Goal: Task Accomplishment & Management: Manage account settings

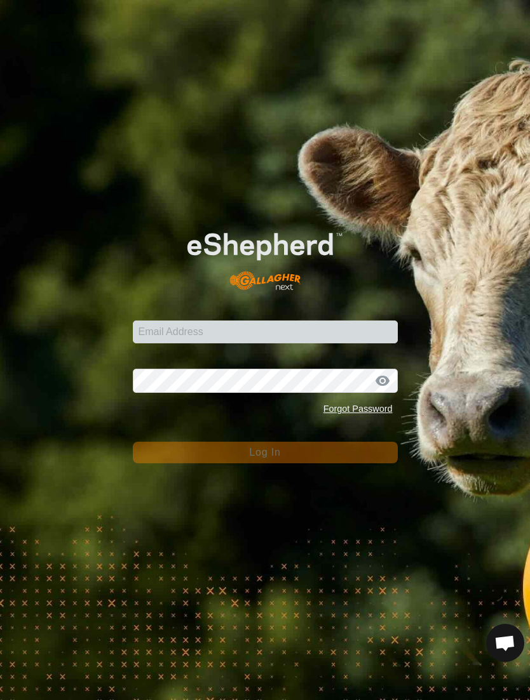
scroll to position [927, 0]
click at [356, 314] on div "Email Address" at bounding box center [265, 324] width 265 height 38
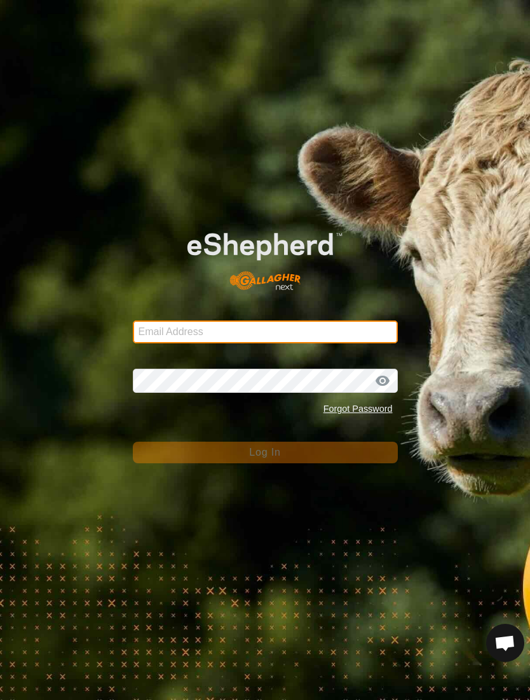
click at [366, 321] on input "Email Address" at bounding box center [265, 332] width 265 height 23
type input "[PERSON_NAME][EMAIL_ADDRESS][PERSON_NAME][DOMAIN_NAME]"
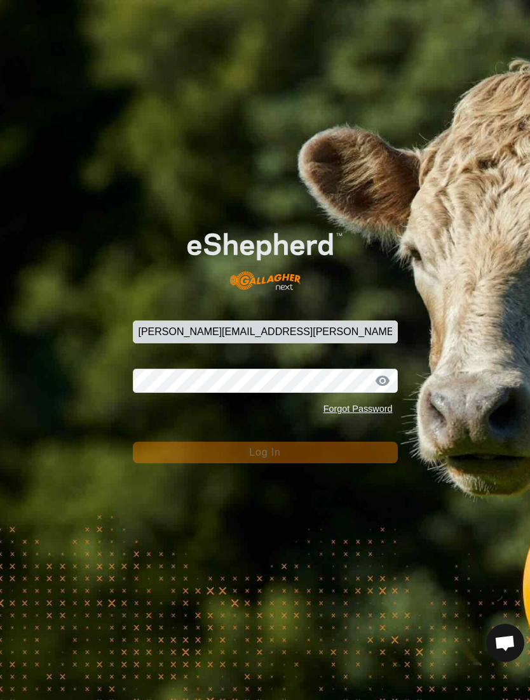
click at [265, 452] on button "Log In" at bounding box center [265, 453] width 265 height 22
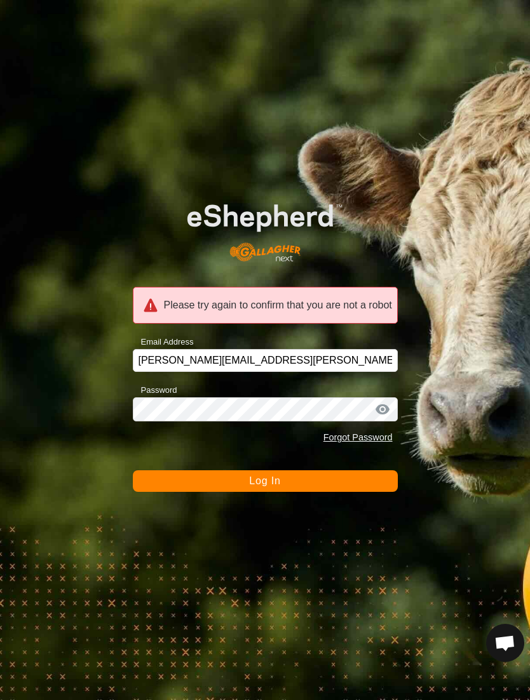
click at [386, 410] on div at bounding box center [382, 409] width 19 height 13
click at [384, 412] on div at bounding box center [382, 409] width 19 height 13
click at [366, 482] on button "Log In" at bounding box center [265, 481] width 265 height 22
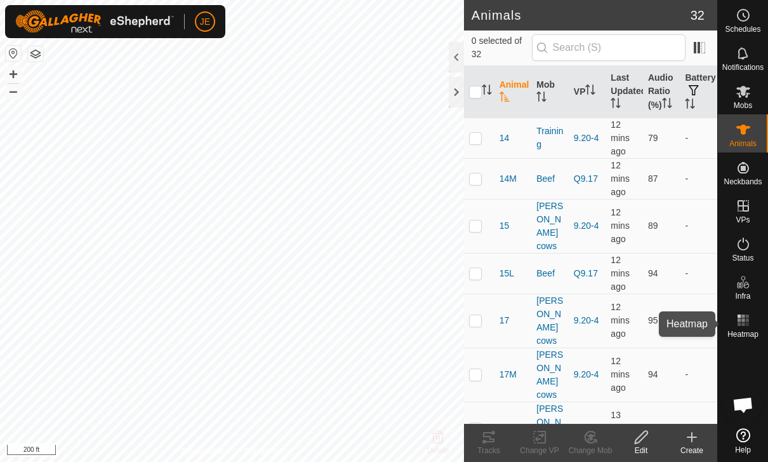
click at [529, 330] on span "Heatmap" at bounding box center [743, 334] width 31 height 8
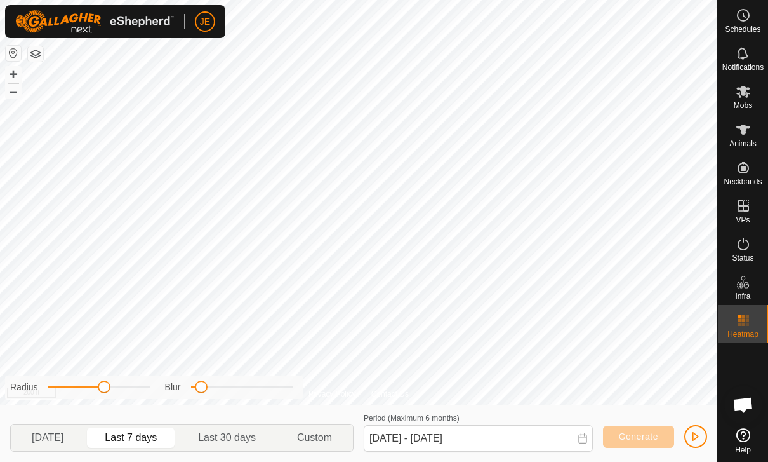
click at [529, 425] on button "button" at bounding box center [695, 436] width 23 height 23
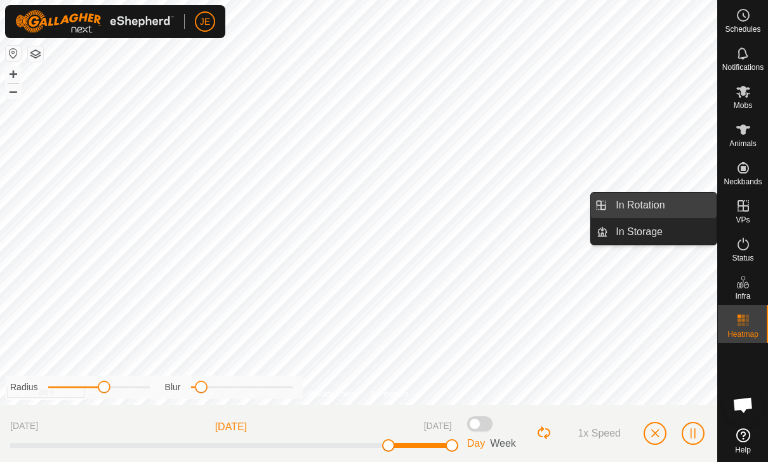
click at [529, 203] on link "In Rotation" at bounding box center [662, 204] width 109 height 25
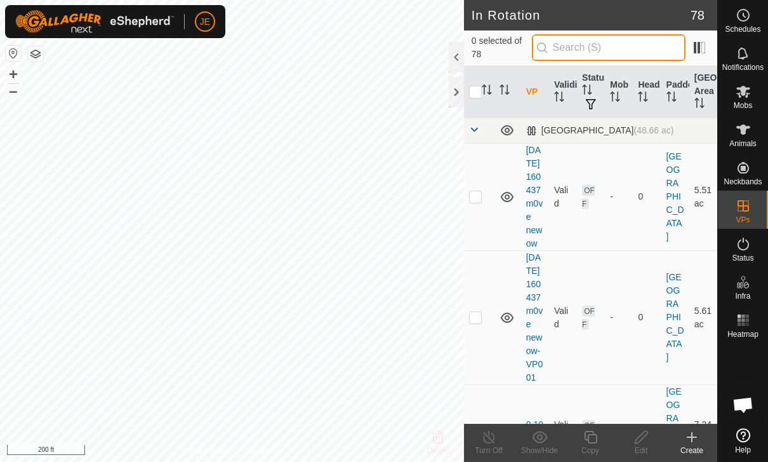
click at [529, 50] on input "text" at bounding box center [609, 47] width 154 height 27
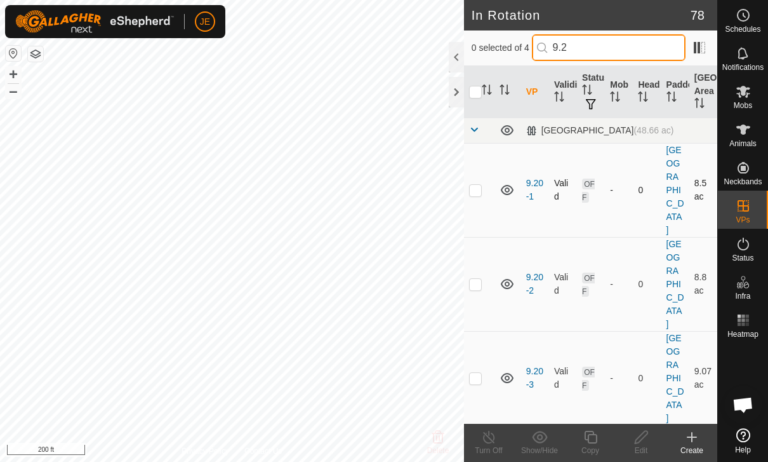
type input "9.2"
click at [477, 185] on p-checkbox at bounding box center [475, 190] width 13 height 10
click at [479, 189] on td at bounding box center [479, 190] width 30 height 94
checkbox input "false"
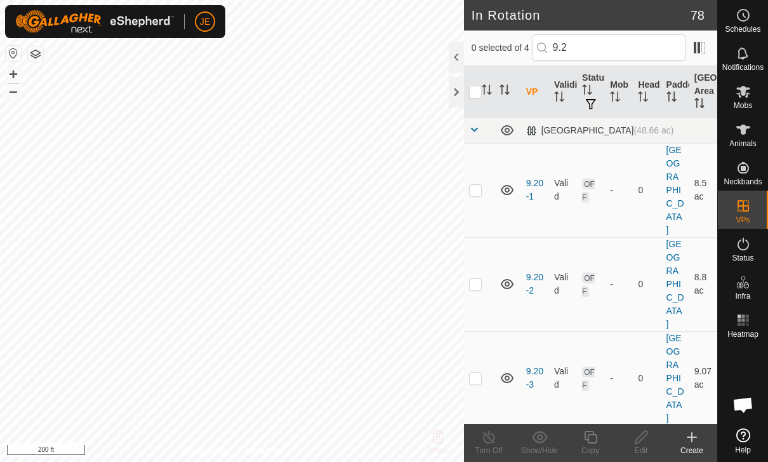
checkbox input "true"
click at [529, 443] on icon at bounding box center [590, 436] width 13 height 13
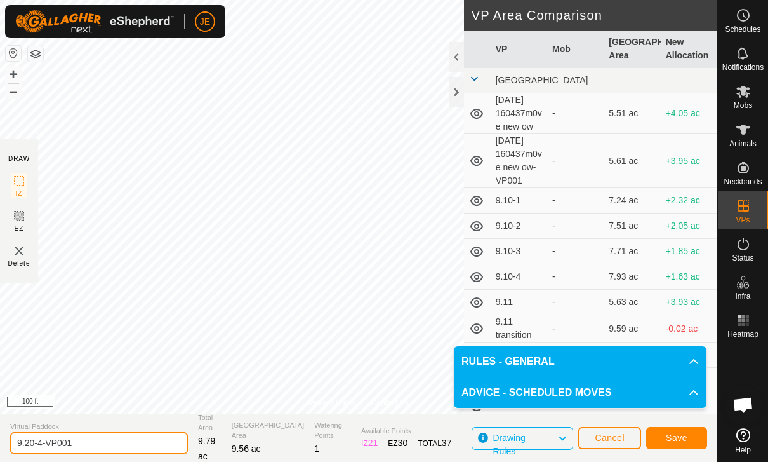
click at [107, 439] on input "9.20-4-VP001" at bounding box center [99, 443] width 178 height 22
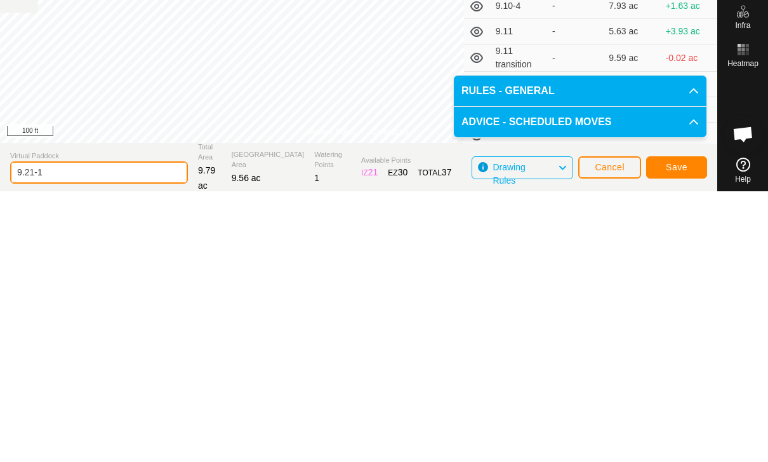
type input "9.21-1"
click at [529, 427] on button "Save" at bounding box center [676, 438] width 61 height 22
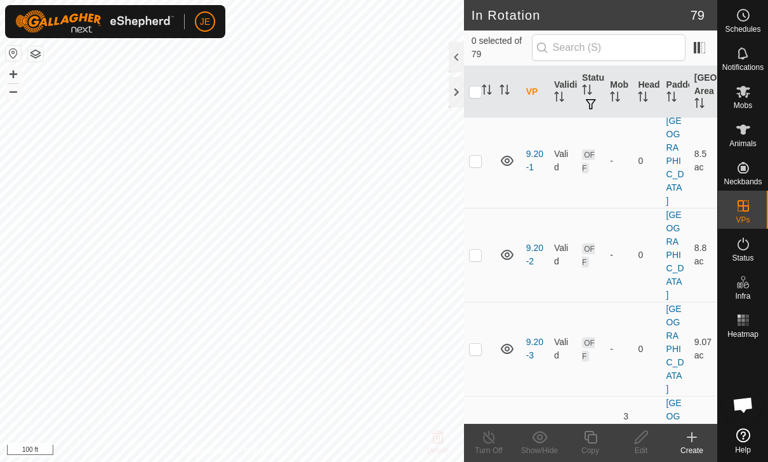
scroll to position [2325, 0]
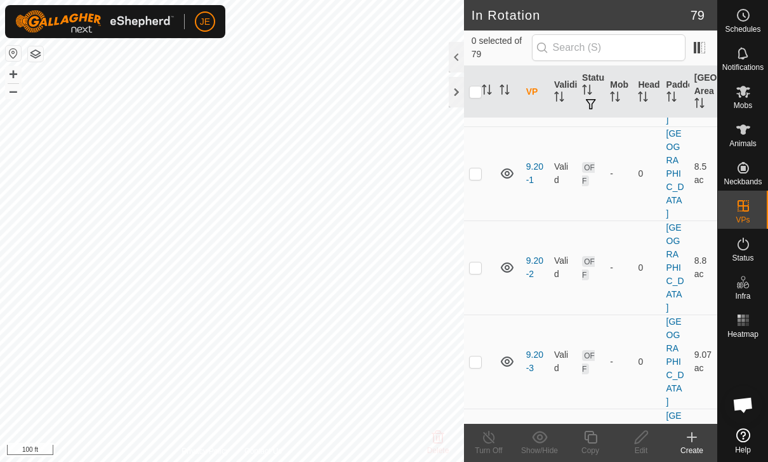
click at [476, 450] on p-checkbox at bounding box center [475, 455] width 13 height 10
checkbox input "true"
click at [529, 440] on copy-svg-icon at bounding box center [590, 436] width 51 height 15
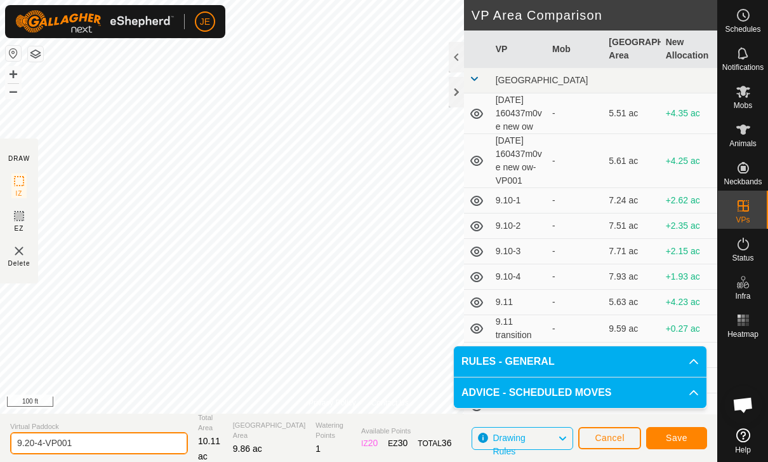
click at [114, 439] on input "9.20-4-VP001" at bounding box center [99, 443] width 178 height 22
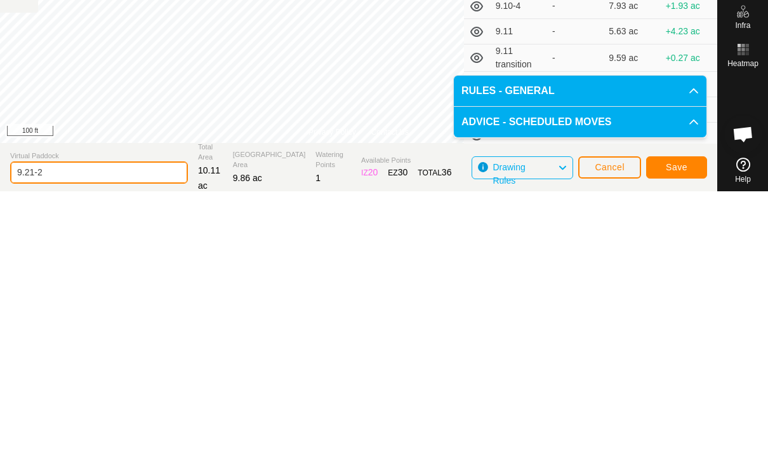
type input "9.21-2"
click at [529, 427] on button "Save" at bounding box center [676, 438] width 61 height 22
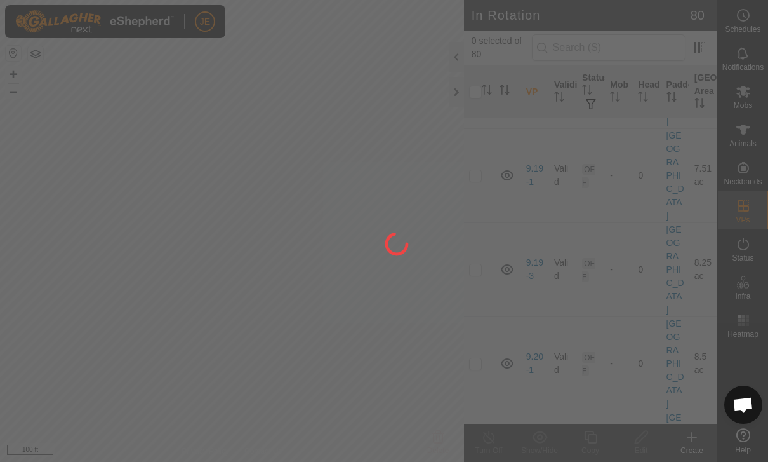
click at [529, 269] on div at bounding box center [384, 231] width 768 height 462
click at [529, 268] on div at bounding box center [384, 231] width 768 height 462
click at [529, 358] on div at bounding box center [384, 231] width 768 height 462
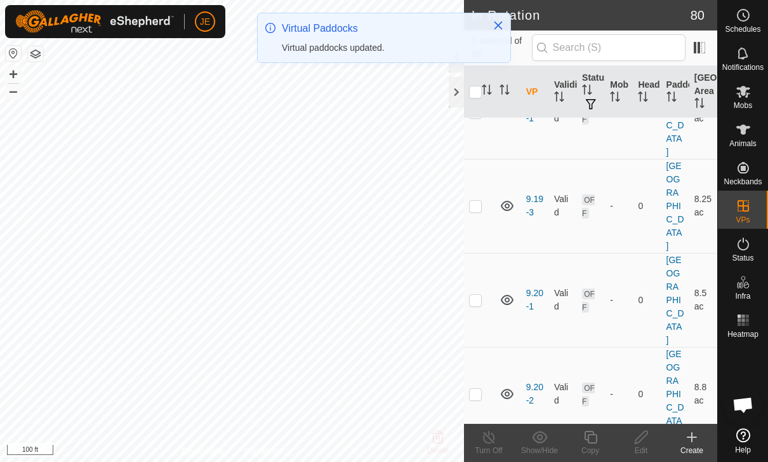
scroll to position [2200, 0]
checkbox input "true"
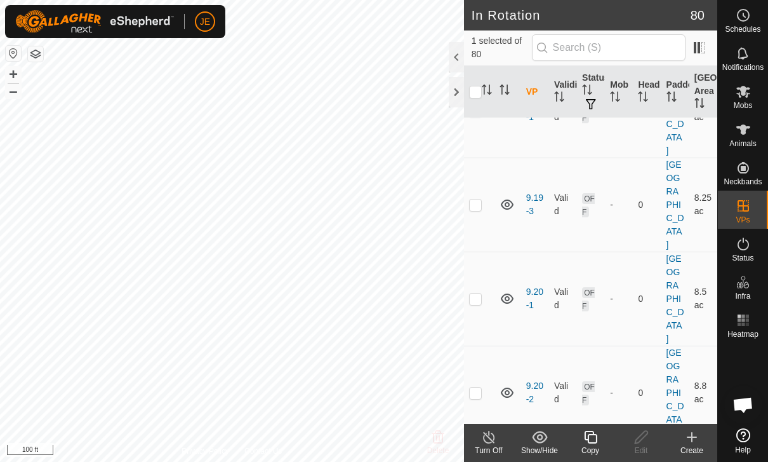
click at [529, 439] on copy-svg-icon at bounding box center [590, 436] width 51 height 15
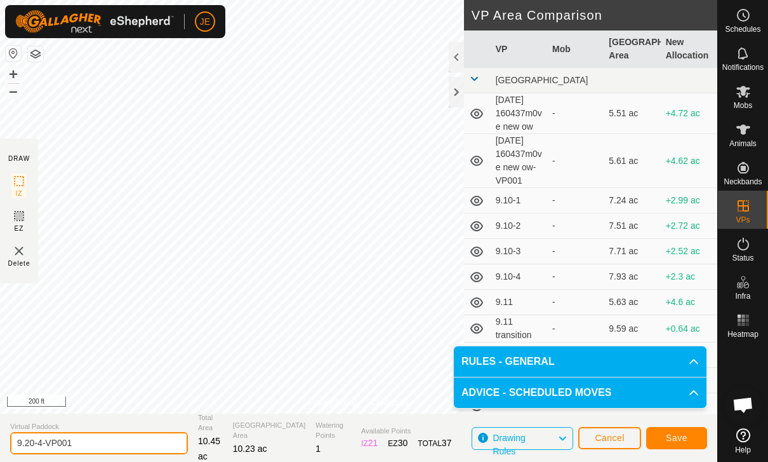
click at [119, 443] on input "9.20-4-VP001" at bounding box center [99, 443] width 178 height 22
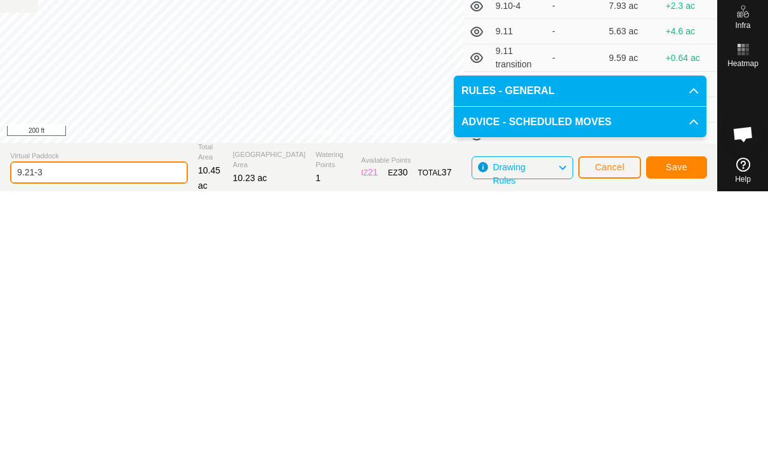
type input "9.21-3"
click at [529, 427] on button "Save" at bounding box center [676, 438] width 61 height 22
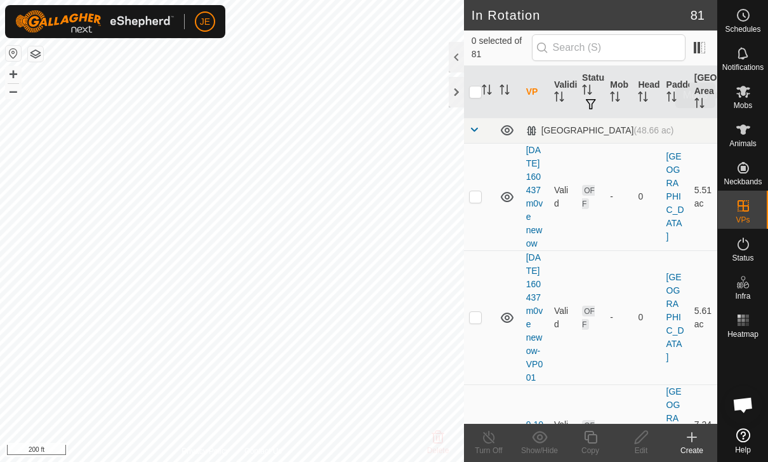
click at [529, 95] on icon at bounding box center [743, 91] width 15 height 15
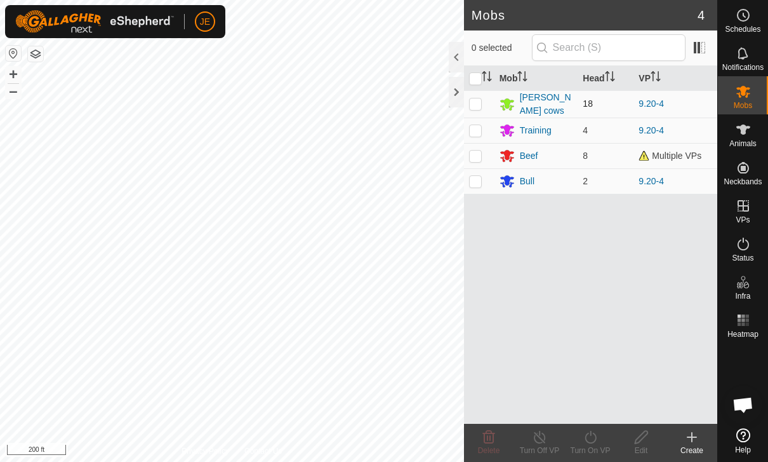
click at [477, 100] on p-checkbox at bounding box center [475, 103] width 13 height 10
checkbox input "true"
click at [529, 446] on div "Turn On VP" at bounding box center [590, 449] width 51 height 11
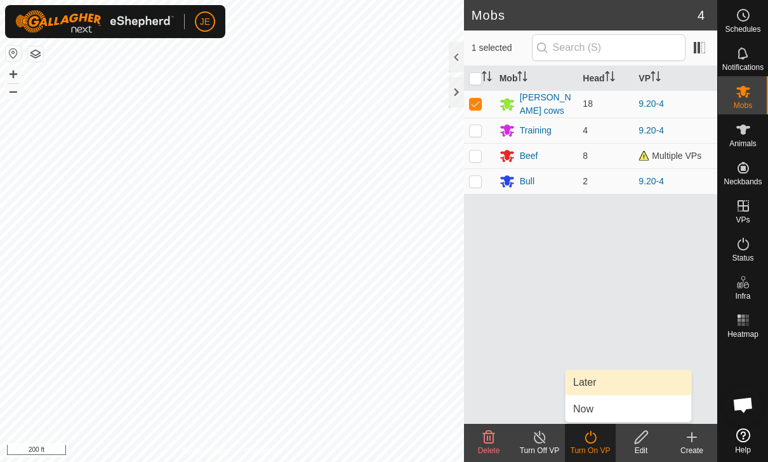
click at [529, 379] on link "Later" at bounding box center [629, 382] width 126 height 25
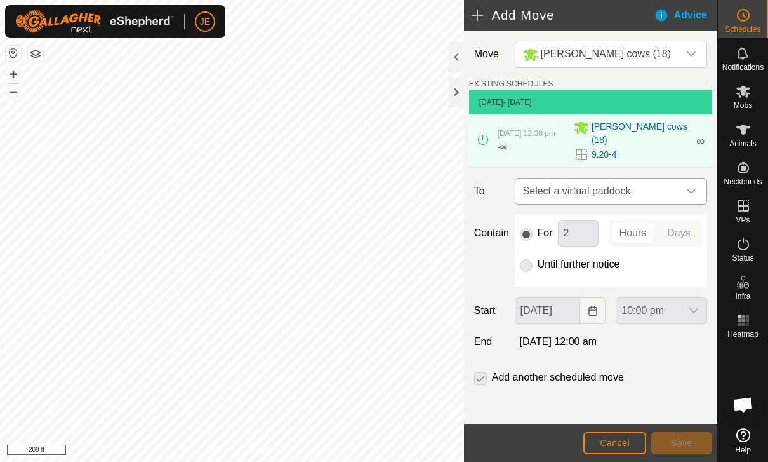
click at [529, 185] on span "Select a virtual paddock" at bounding box center [598, 190] width 161 height 25
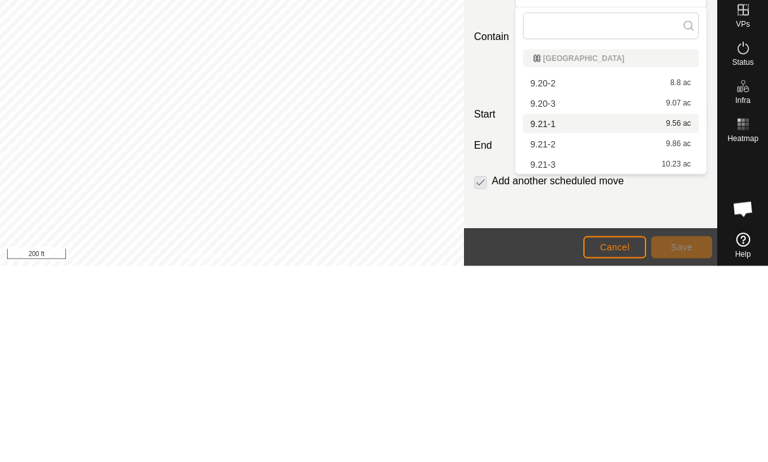
click at [529, 315] on span "9.56 ac" at bounding box center [678, 319] width 25 height 9
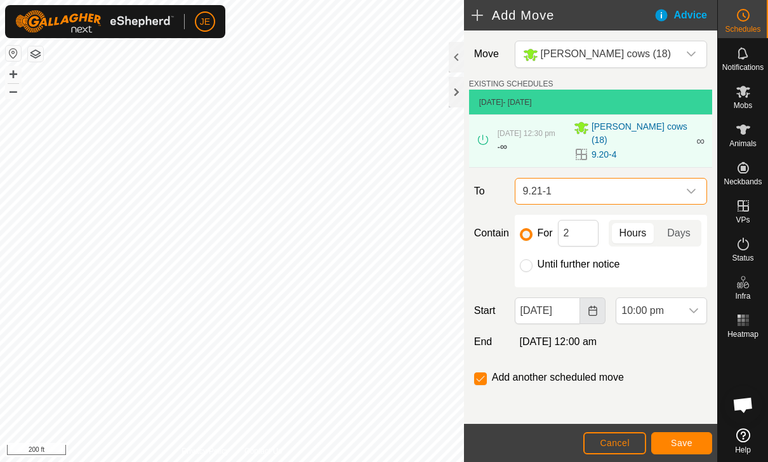
click at [529, 307] on button "Choose Date" at bounding box center [592, 310] width 25 height 27
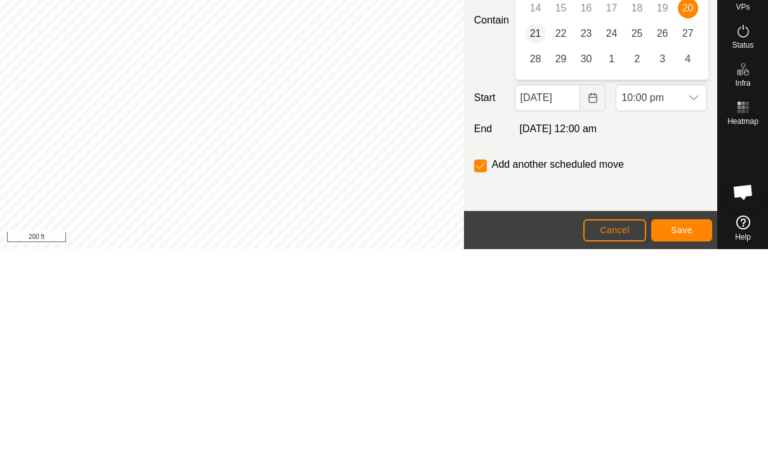
click at [529, 236] on span "21" at bounding box center [536, 246] width 20 height 20
type input "[DATE]"
click at [529, 305] on icon "dropdown trigger" at bounding box center [694, 310] width 10 height 10
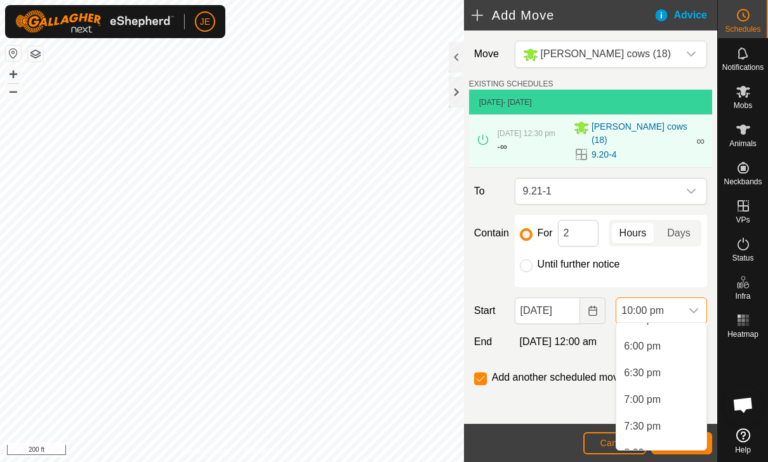
scroll to position [953, 0]
click at [529, 394] on span "7:00 pm" at bounding box center [642, 395] width 37 height 15
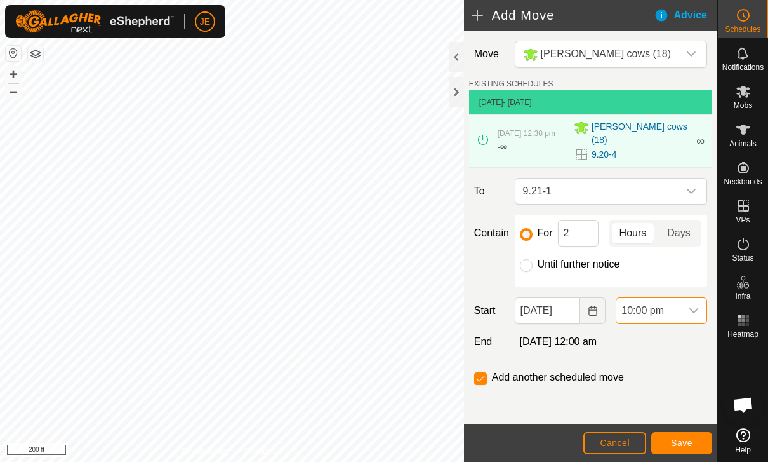
scroll to position [1072, 0]
click at [529, 298] on span "7:00 pm" at bounding box center [649, 310] width 65 height 25
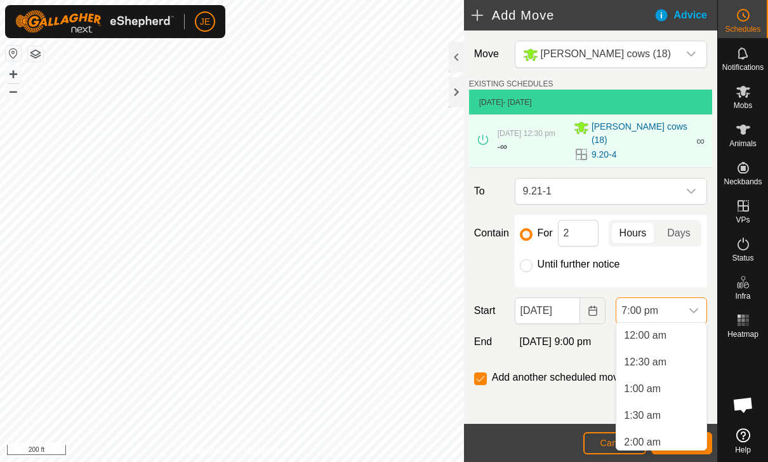
scroll to position [912, 0]
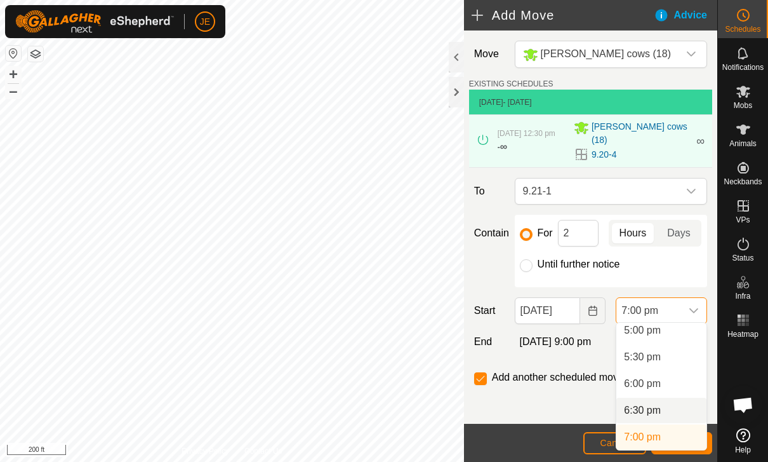
click at [529, 405] on span "6:30 pm" at bounding box center [642, 410] width 37 height 15
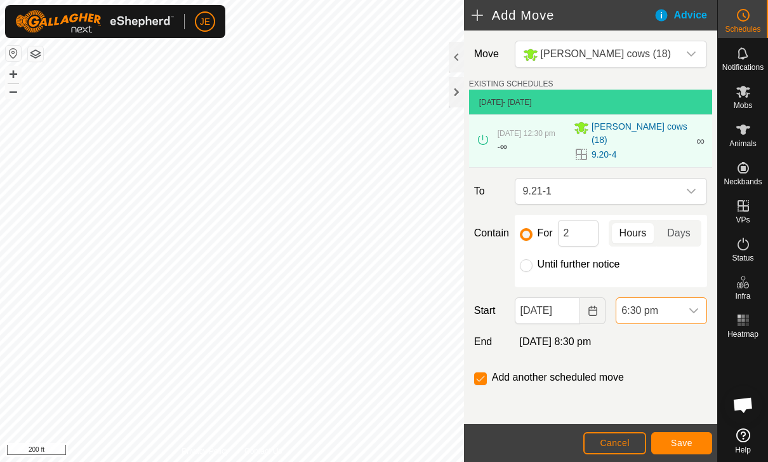
click at [529, 437] on span "Save" at bounding box center [682, 442] width 22 height 10
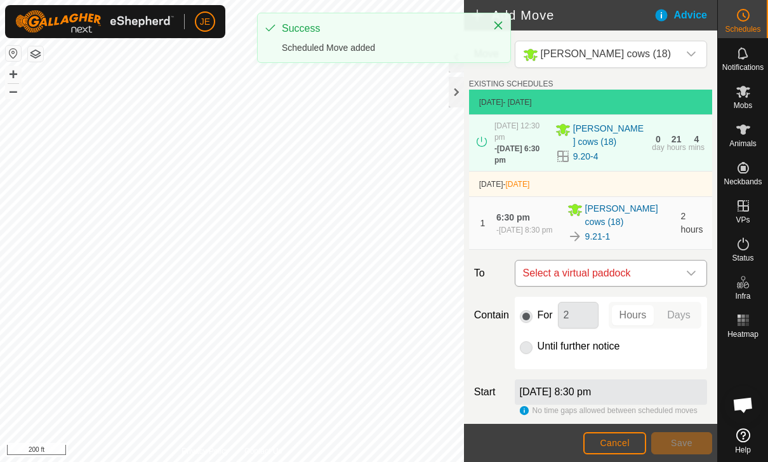
click at [529, 273] on span "Select a virtual paddock" at bounding box center [598, 272] width 161 height 25
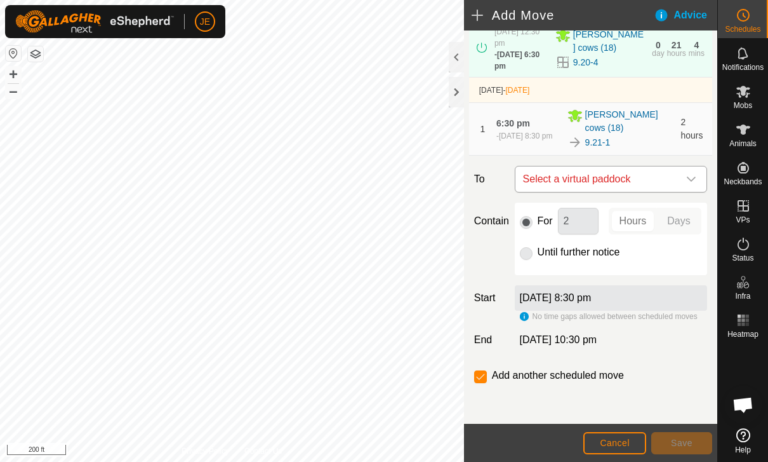
scroll to position [95, 0]
click at [529, 177] on span "Select a virtual paddock" at bounding box center [598, 178] width 161 height 25
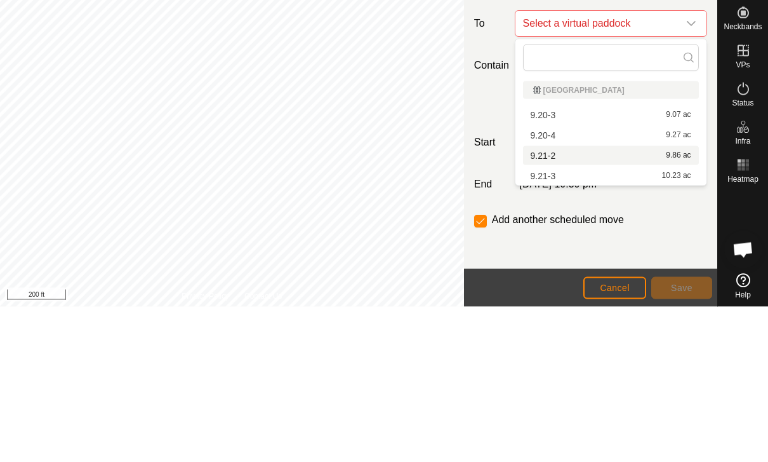
click at [529, 306] on div "9.21-2 9.86 ac" at bounding box center [611, 310] width 161 height 9
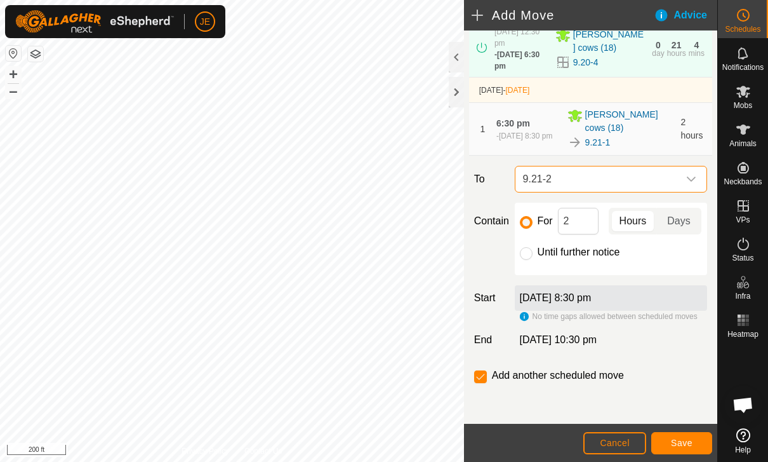
click at [529, 433] on button "Save" at bounding box center [681, 443] width 61 height 22
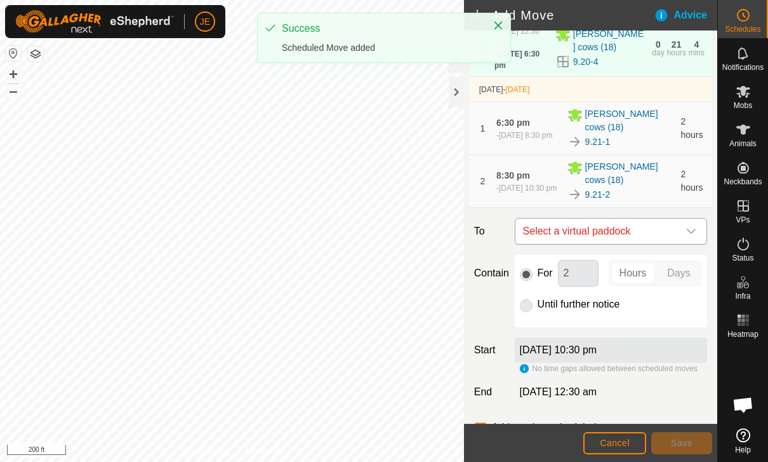
click at [529, 229] on span "Select a virtual paddock" at bounding box center [598, 230] width 161 height 25
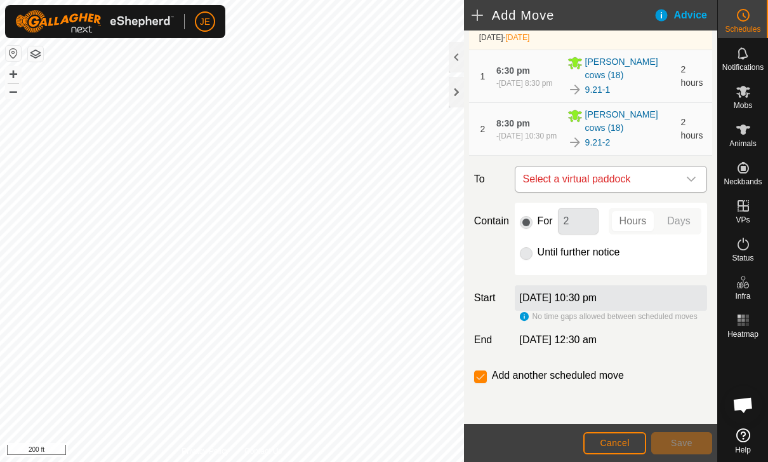
scroll to position [147, 0]
click at [529, 171] on span "Select a virtual paddock" at bounding box center [598, 178] width 161 height 25
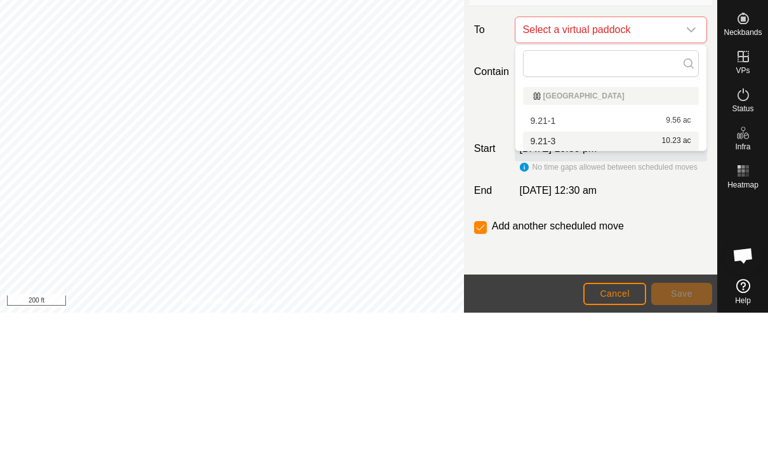
click at [529, 286] on span "10.23 ac" at bounding box center [676, 290] width 29 height 9
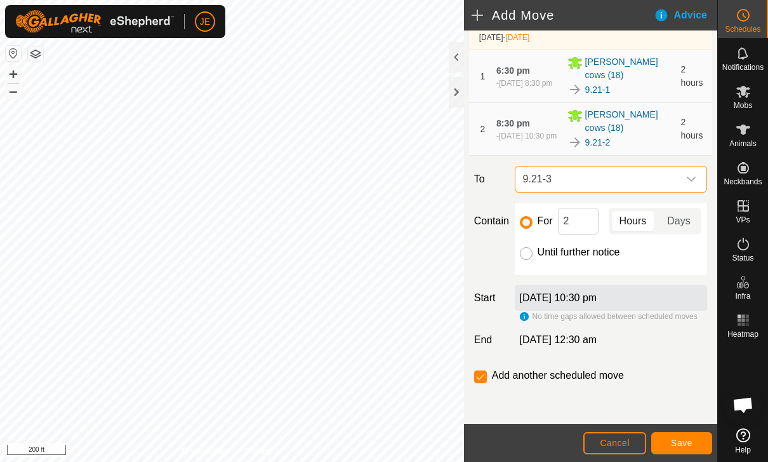
click at [529, 254] on input "Until further notice" at bounding box center [526, 253] width 13 height 13
radio input "true"
checkbox input "false"
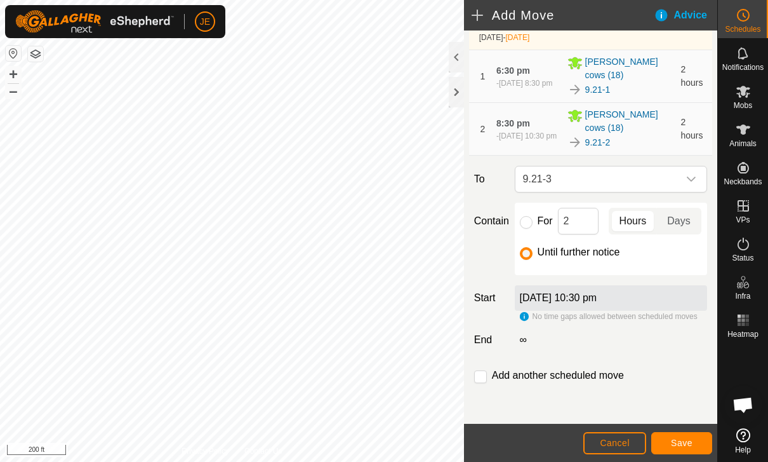
click at [529, 443] on span "Save" at bounding box center [682, 442] width 22 height 10
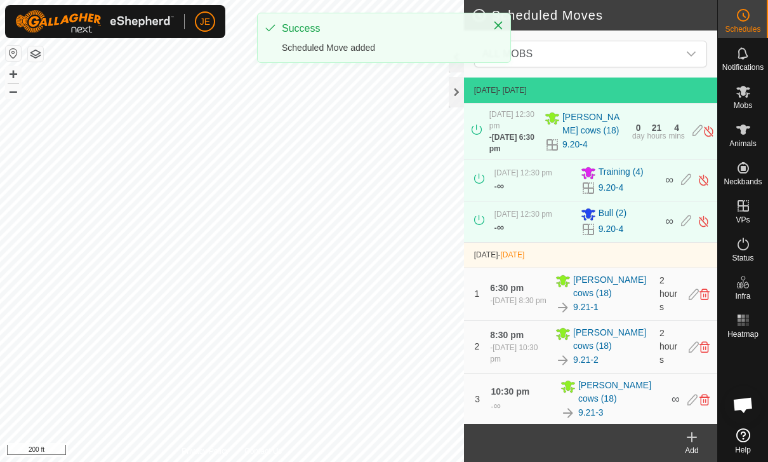
click at [529, 91] on icon at bounding box center [743, 91] width 15 height 15
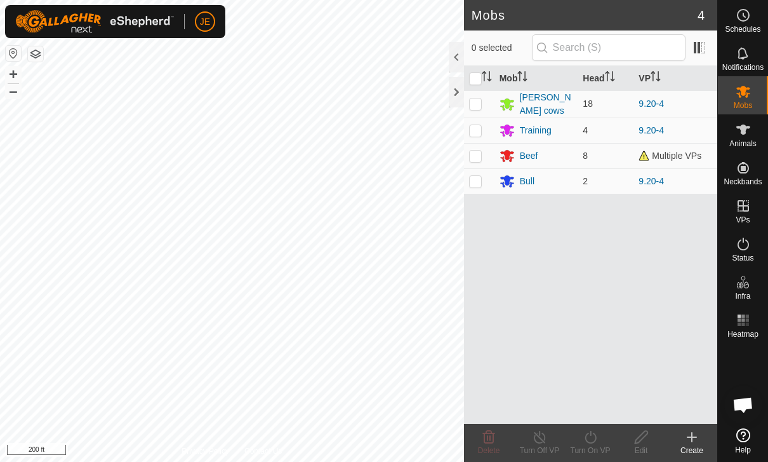
click at [478, 126] on p-checkbox at bounding box center [475, 130] width 13 height 10
checkbox input "true"
click at [529, 446] on div "Turn On VP" at bounding box center [590, 449] width 51 height 11
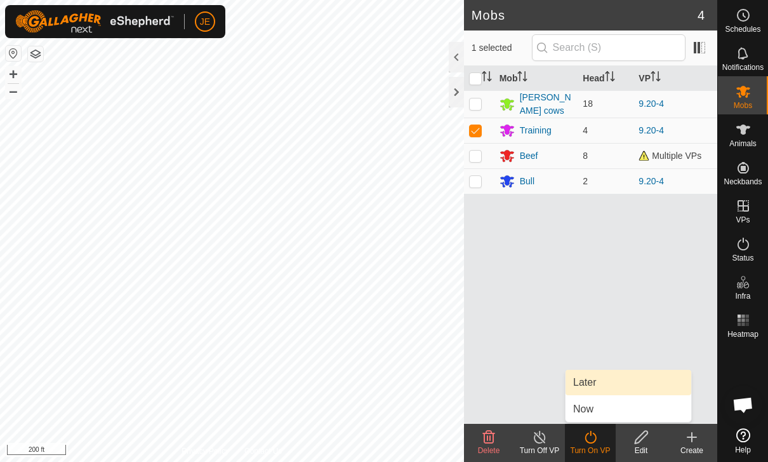
click at [529, 382] on link "Later" at bounding box center [629, 382] width 126 height 25
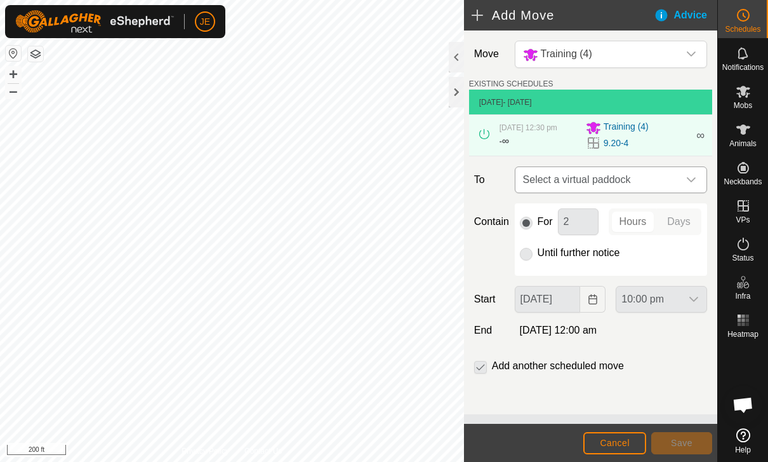
click at [529, 186] on span "Select a virtual paddock" at bounding box center [598, 179] width 161 height 25
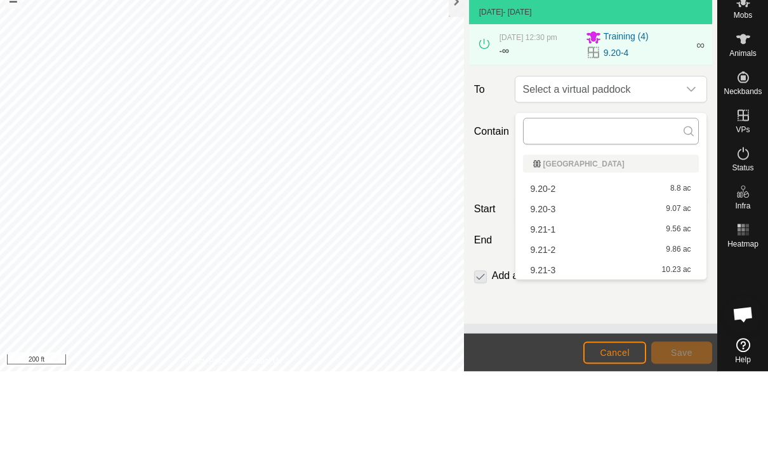
click at [529, 208] on input "text" at bounding box center [611, 221] width 176 height 27
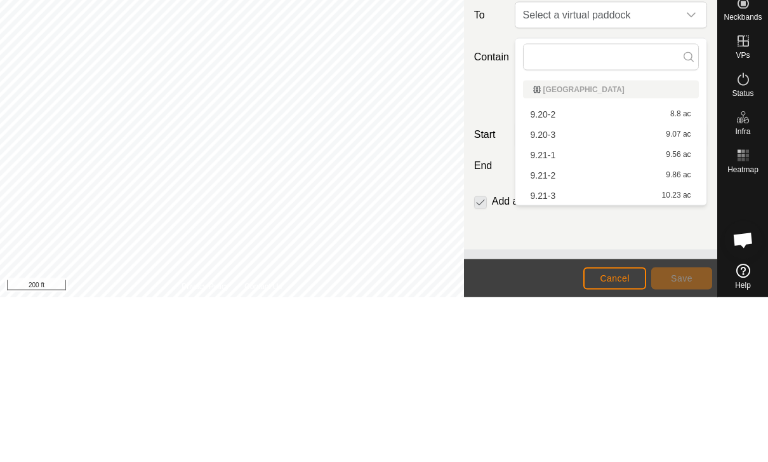
click at [529, 315] on div "9.21-1 9.56 ac" at bounding box center [611, 319] width 161 height 9
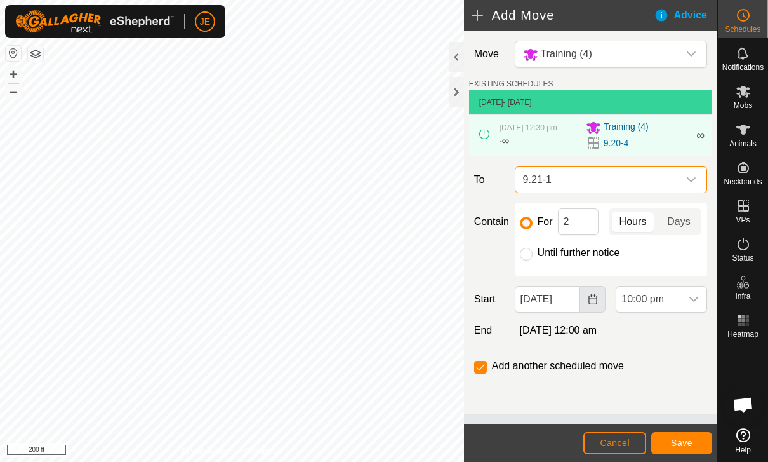
click at [529, 300] on button "Choose Date" at bounding box center [592, 299] width 25 height 27
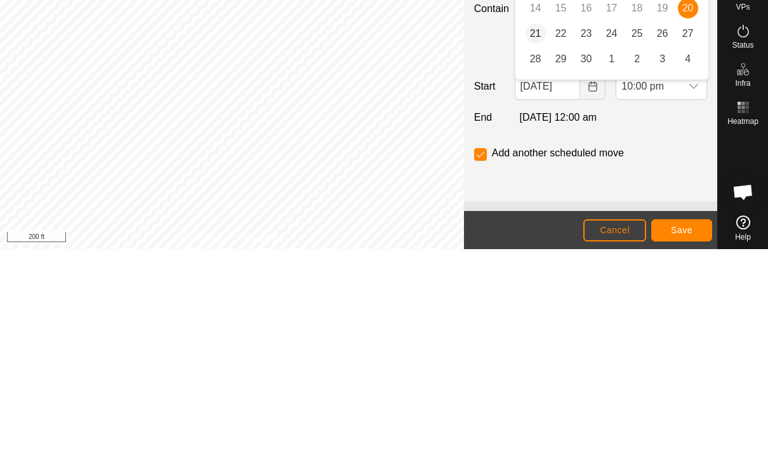
click at [529, 236] on span "21" at bounding box center [536, 246] width 20 height 20
type input "[DATE]"
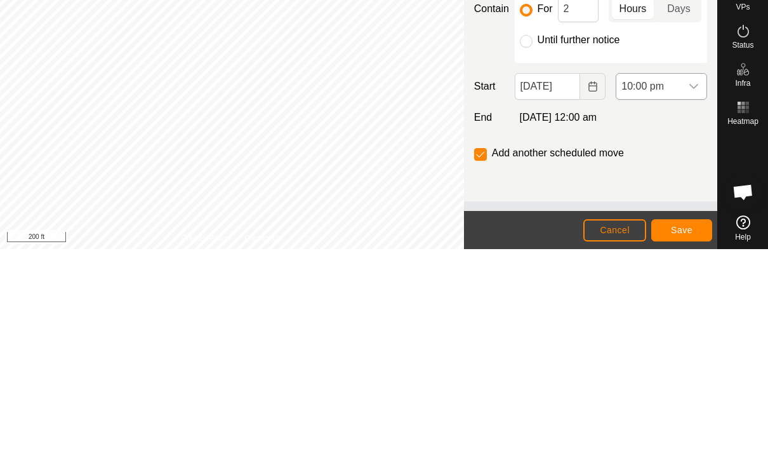
click at [529, 286] on span "10:00 pm" at bounding box center [649, 298] width 65 height 25
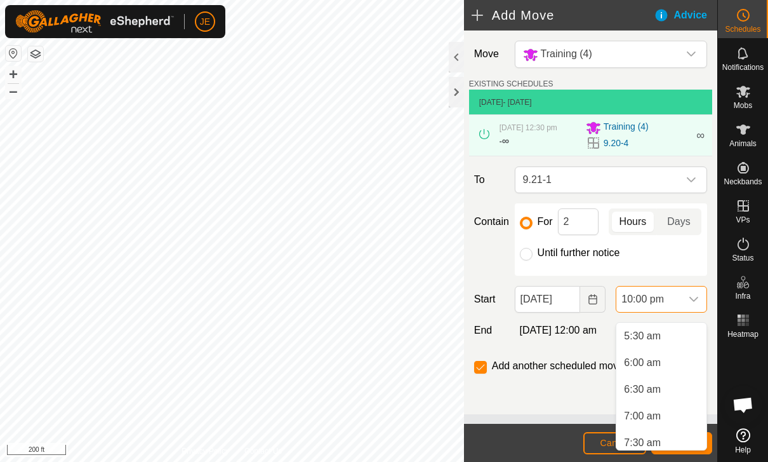
scroll to position [293, 0]
click at [529, 385] on li "6:30 am" at bounding box center [662, 388] width 90 height 25
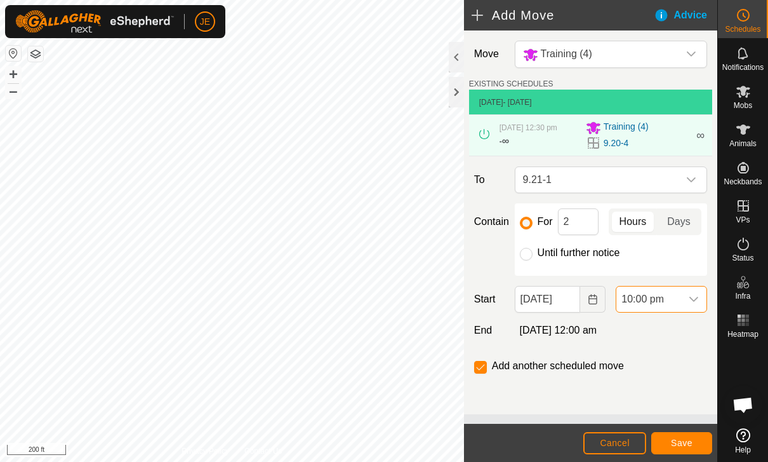
scroll to position [1072, 0]
click at [529, 432] on button "Save" at bounding box center [681, 443] width 61 height 22
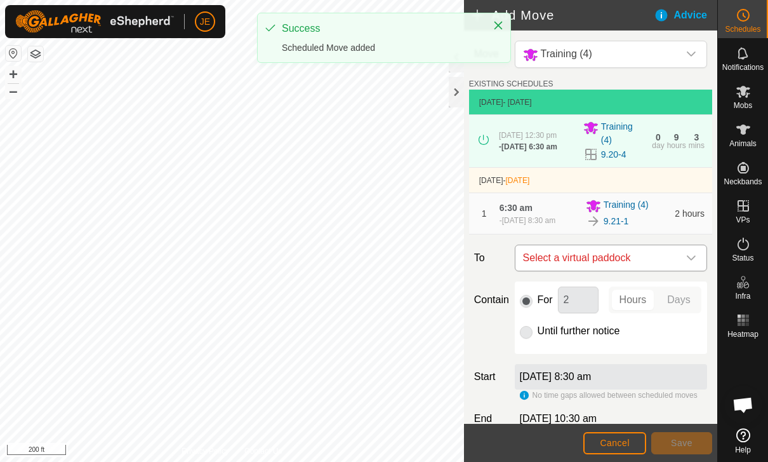
click at [529, 263] on span "Select a virtual paddock" at bounding box center [598, 257] width 161 height 25
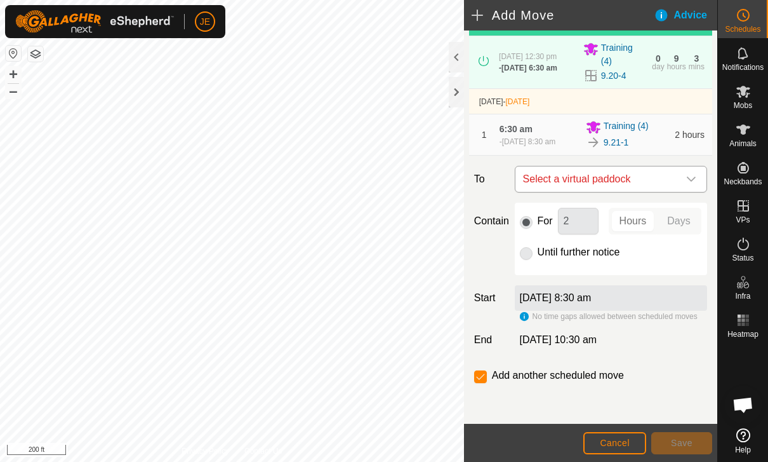
scroll to position [83, 0]
click at [529, 187] on span "Select a virtual paddock" at bounding box center [598, 178] width 161 height 25
click at [529, 176] on span "Select a virtual paddock" at bounding box center [598, 178] width 161 height 25
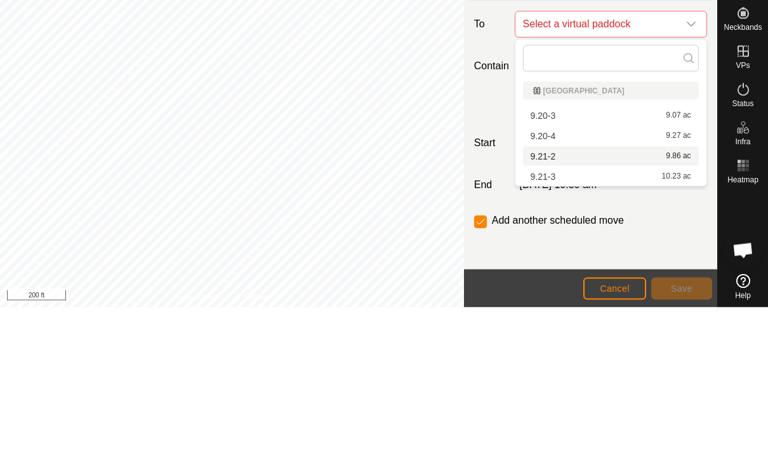
click at [529, 306] on div "9.21-2 9.86 ac" at bounding box center [611, 310] width 161 height 9
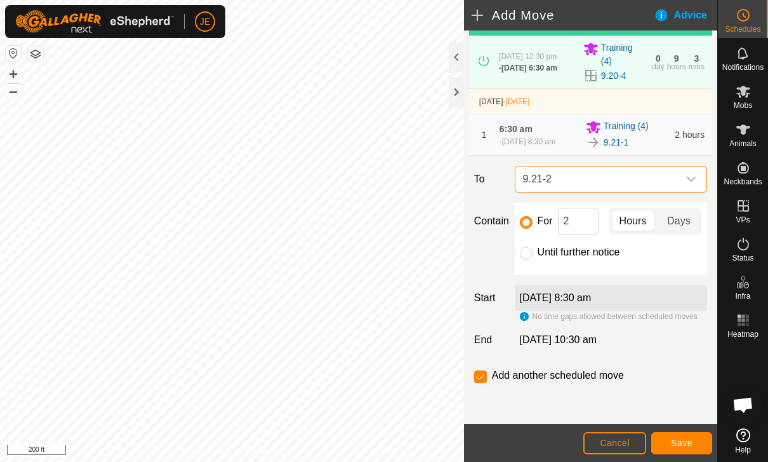
click at [529, 432] on button "Save" at bounding box center [681, 443] width 61 height 22
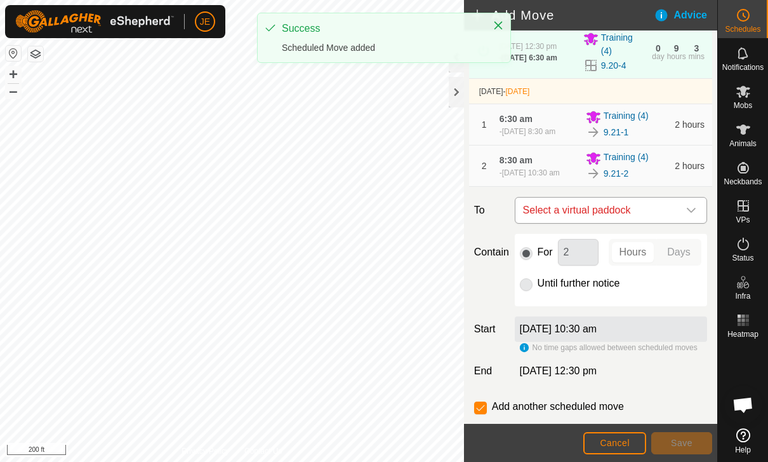
click at [529, 223] on span "Select a virtual paddock" at bounding box center [598, 209] width 161 height 25
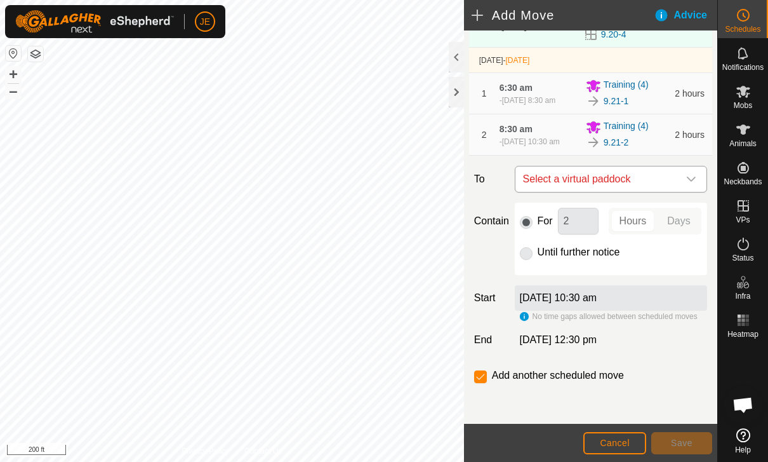
scroll to position [136, 0]
click at [529, 178] on span "Select a virtual paddock" at bounding box center [598, 178] width 161 height 25
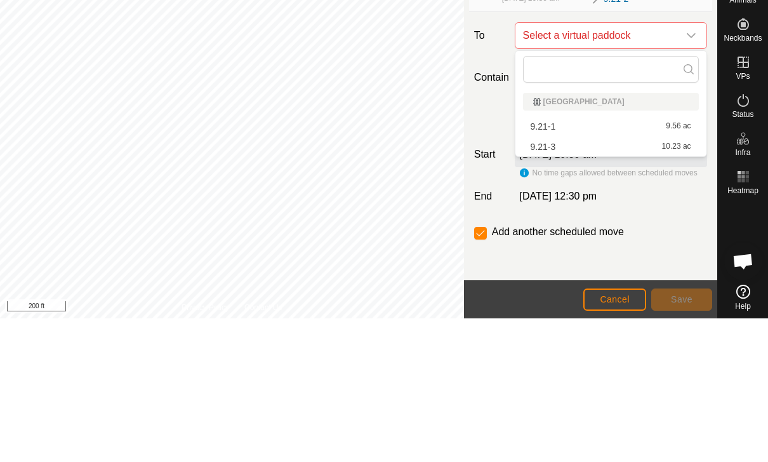
click at [529, 286] on div "9.21-3 10.23 ac" at bounding box center [611, 290] width 161 height 9
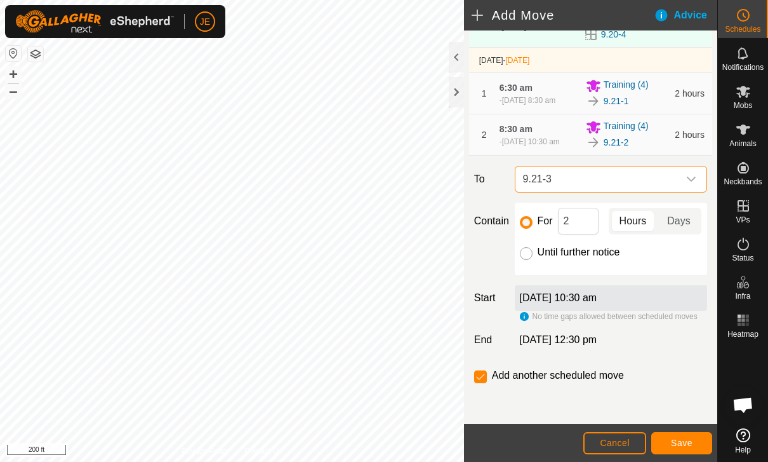
click at [529, 252] on input "Until further notice" at bounding box center [526, 253] width 13 height 13
radio input "true"
checkbox input "false"
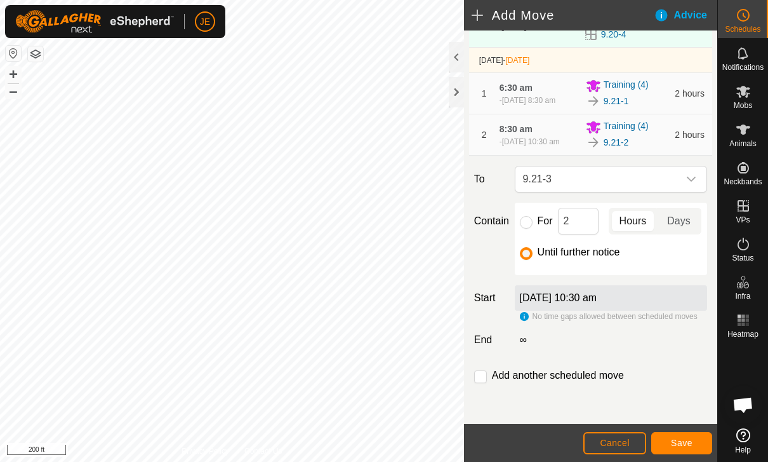
click at [529, 434] on button "Save" at bounding box center [681, 443] width 61 height 22
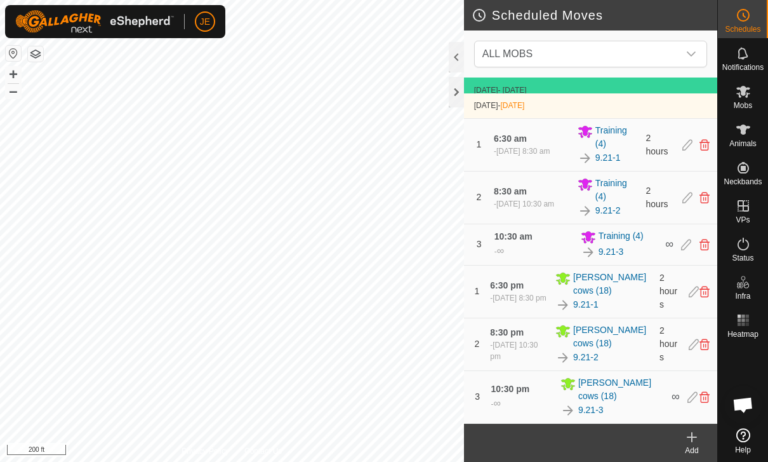
scroll to position [172, 0]
click at [529, 288] on icon at bounding box center [694, 291] width 10 height 11
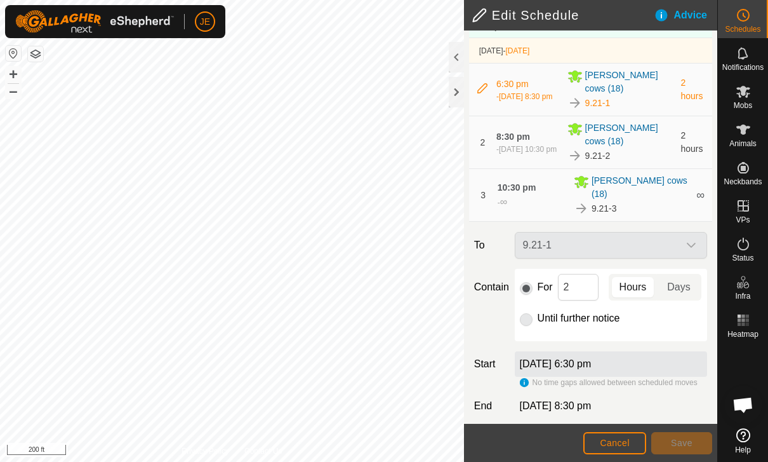
scroll to position [133, 0]
click at [529, 352] on div "[DATE] 6:30 pm" at bounding box center [611, 364] width 192 height 25
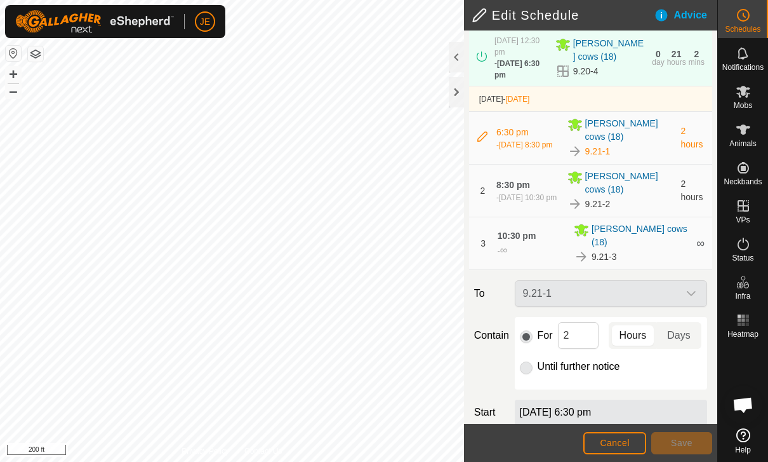
scroll to position [97, 0]
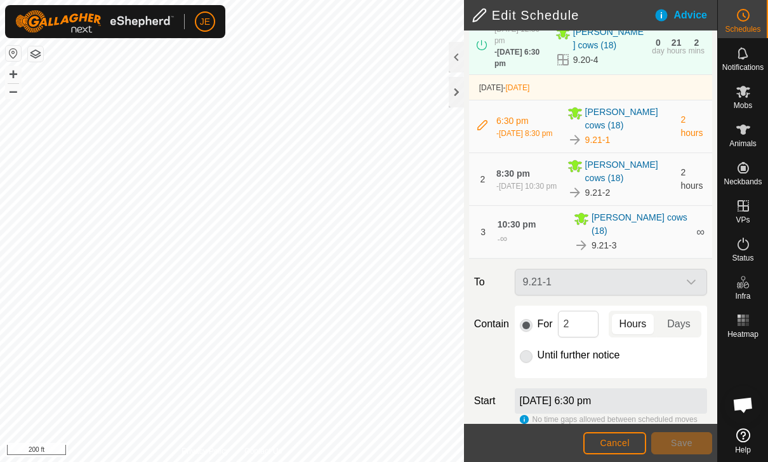
click at [482, 123] on icon at bounding box center [482, 125] width 10 height 10
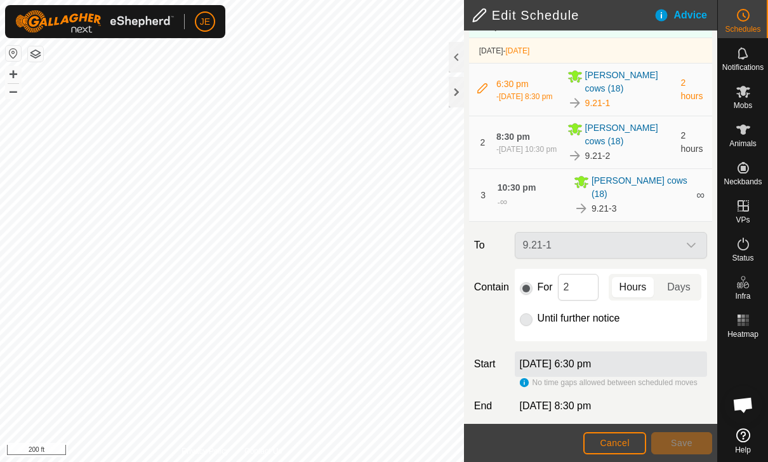
scroll to position [133, 0]
click at [529, 359] on label "[DATE] 6:30 pm" at bounding box center [556, 364] width 72 height 11
click at [529, 361] on div "[DATE] 6:30 pm" at bounding box center [611, 364] width 192 height 25
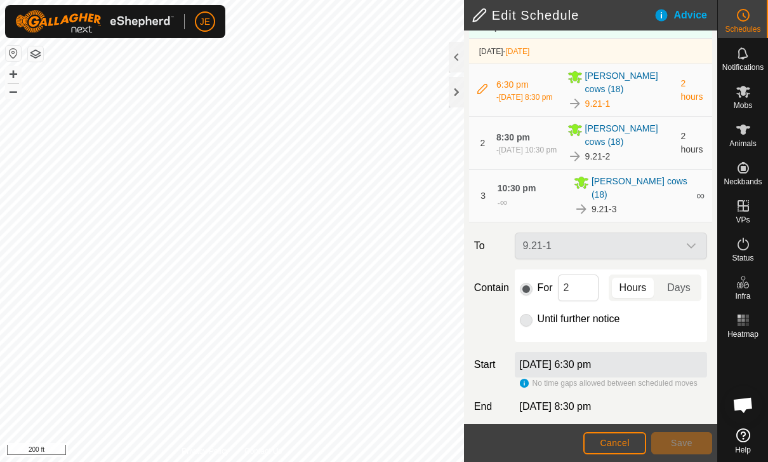
click at [529, 377] on div "No time gaps allowed between scheduled moves" at bounding box center [609, 382] width 178 height 11
click at [529, 446] on button "Cancel" at bounding box center [614, 443] width 63 height 22
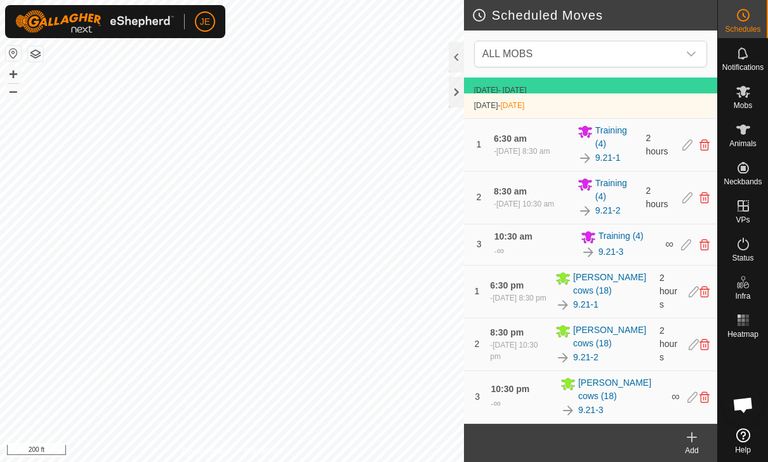
scroll to position [172, 0]
click at [529, 290] on div "1 6:30 pm - [DATE] 8:30 pm Tracys cows (18) 9.21-1 2 hours" at bounding box center [590, 291] width 243 height 52
click at [529, 292] on icon at bounding box center [705, 291] width 10 height 11
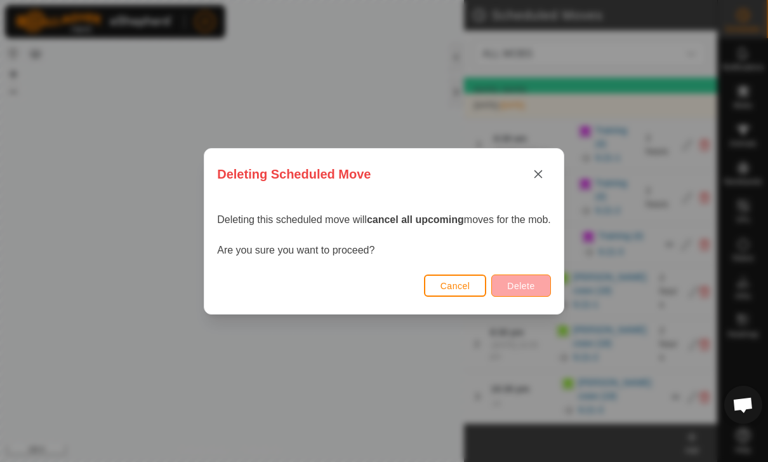
click at [529, 288] on button "Delete" at bounding box center [520, 285] width 59 height 22
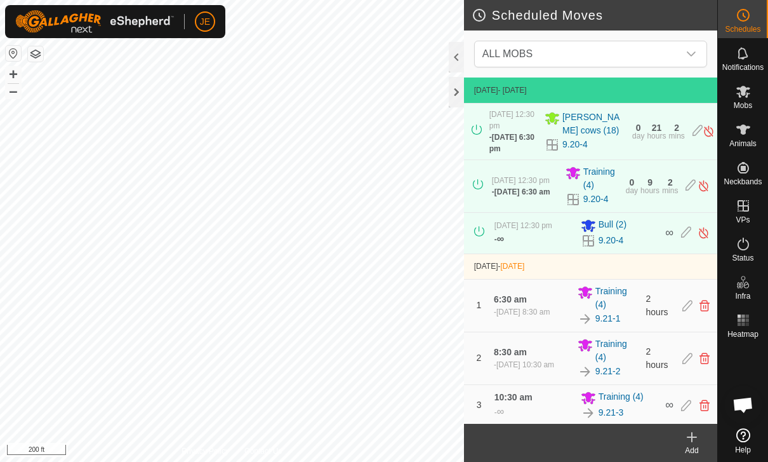
scroll to position [0, 0]
click at [529, 99] on es-mob-svg-icon at bounding box center [743, 91] width 23 height 20
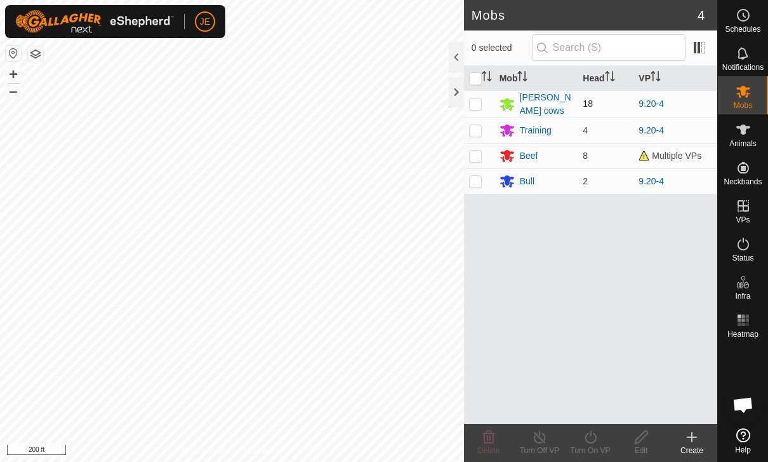
click at [479, 105] on p-checkbox at bounding box center [475, 103] width 13 height 10
checkbox input "true"
click at [529, 438] on turn-on-svg-icon at bounding box center [590, 436] width 51 height 15
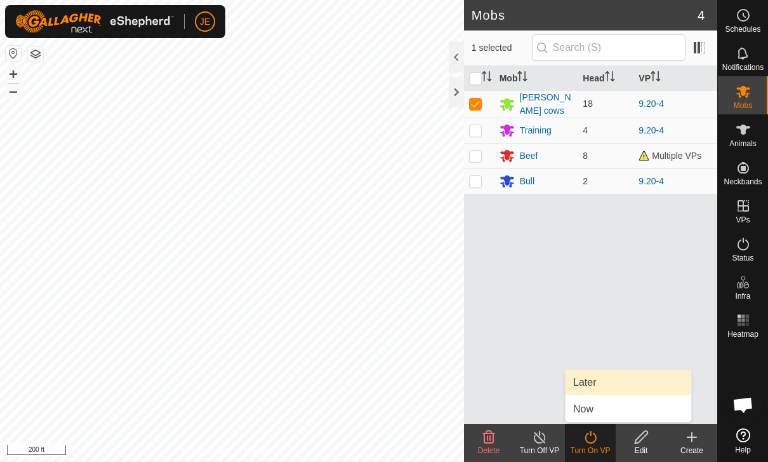
click at [529, 385] on link "Later" at bounding box center [629, 382] width 126 height 25
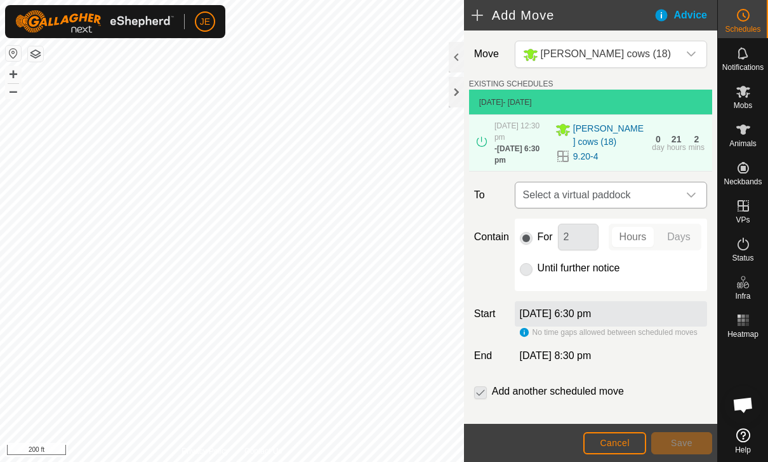
click at [529, 193] on span "Select a virtual paddock" at bounding box center [598, 194] width 161 height 25
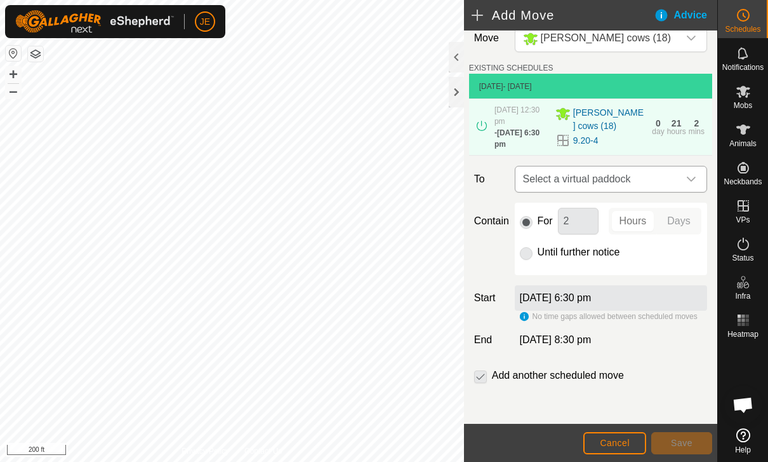
scroll to position [17, 0]
click at [529, 175] on span "Select a virtual paddock" at bounding box center [598, 178] width 161 height 25
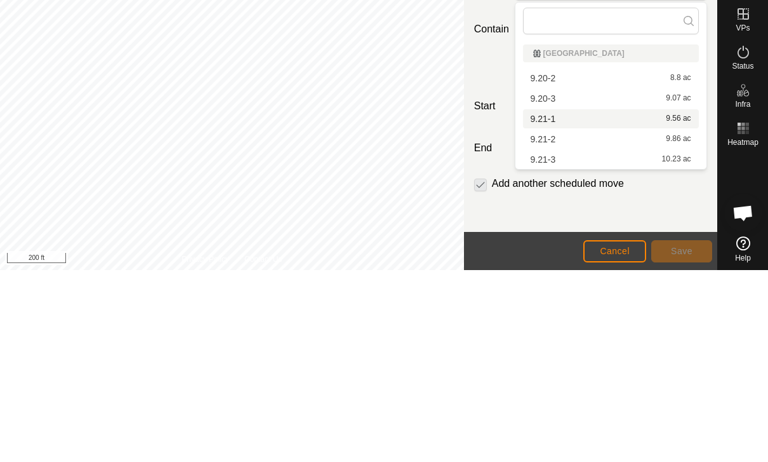
click at [529, 306] on div "9.21-1 9.56 ac" at bounding box center [611, 310] width 161 height 9
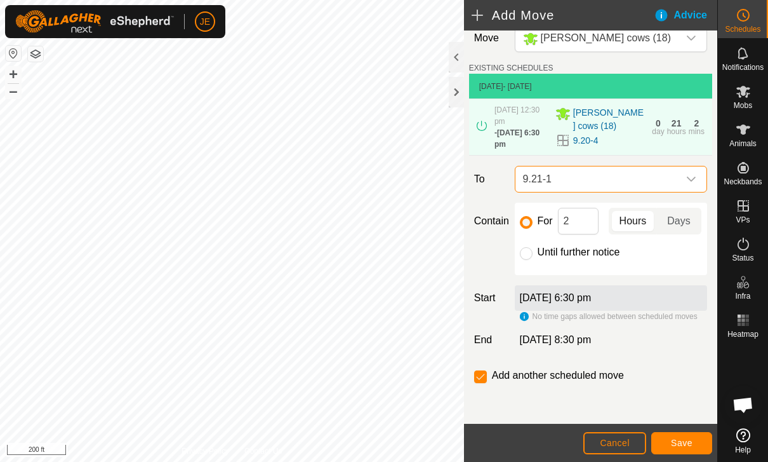
click at [529, 299] on label "[DATE] 6:30 pm" at bounding box center [556, 297] width 72 height 11
click at [529, 303] on label "[DATE] 6:30 pm" at bounding box center [556, 297] width 72 height 11
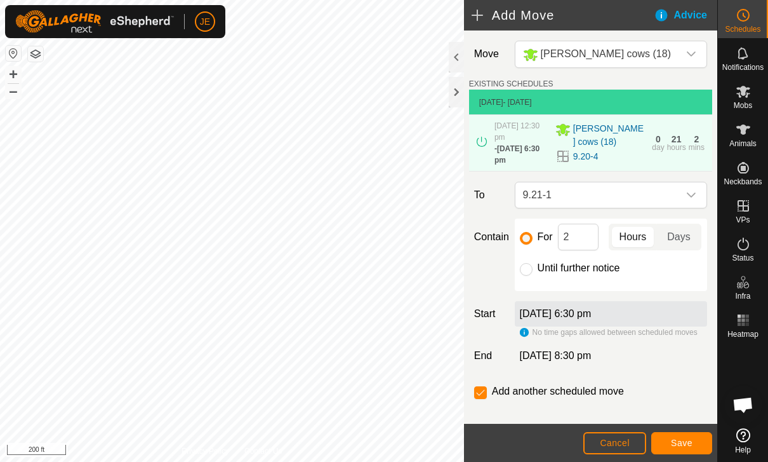
scroll to position [0, 0]
click at [529, 444] on span "Cancel" at bounding box center [615, 442] width 30 height 10
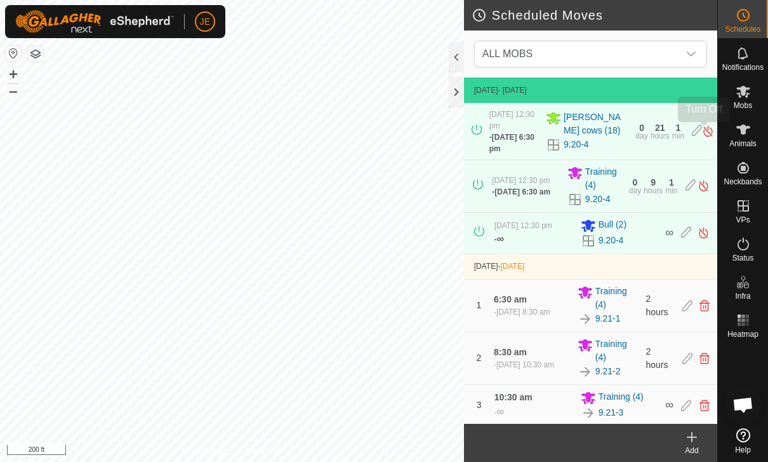
click at [529, 134] on img at bounding box center [708, 130] width 12 height 13
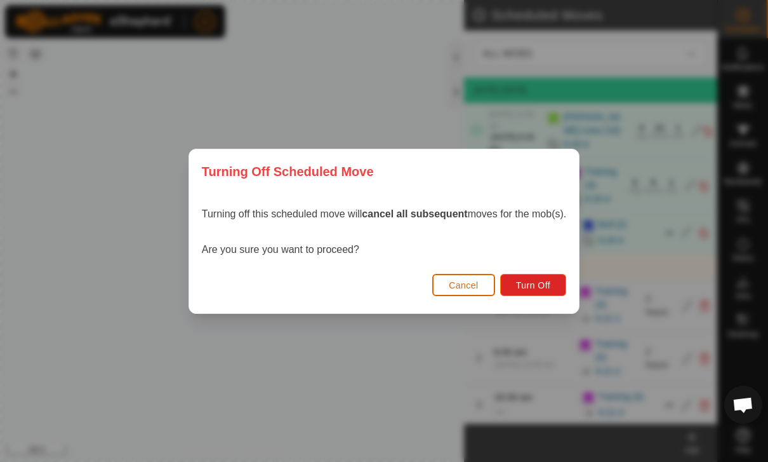
click at [485, 281] on button "Cancel" at bounding box center [463, 285] width 63 height 22
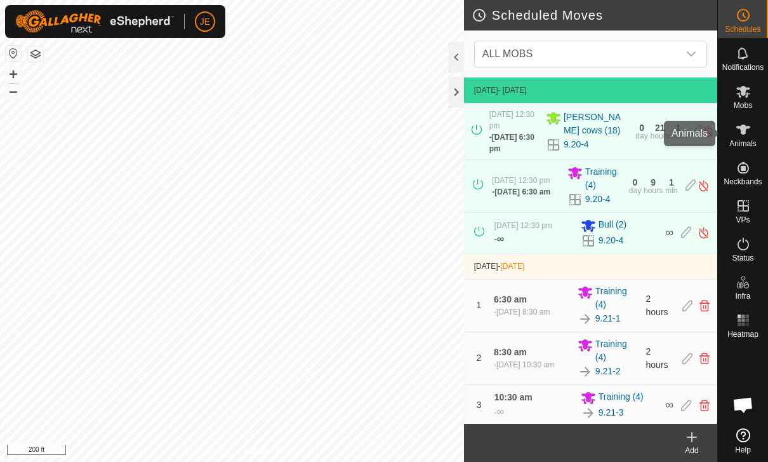
click at [529, 130] on icon at bounding box center [743, 129] width 15 height 15
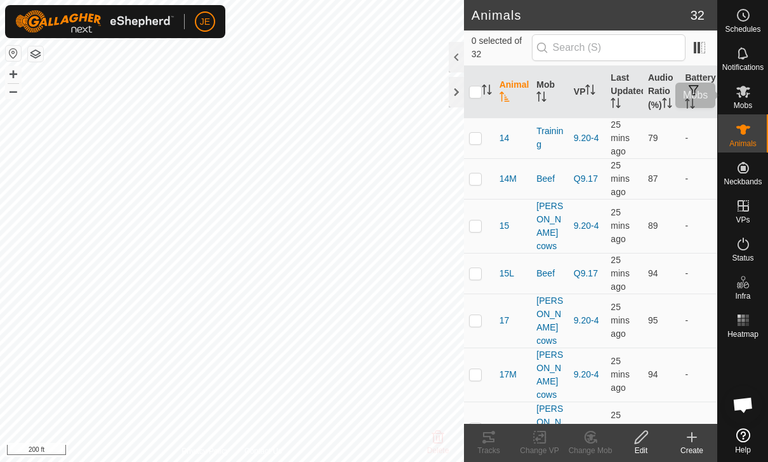
click at [529, 102] on span "Mobs" at bounding box center [743, 106] width 18 height 8
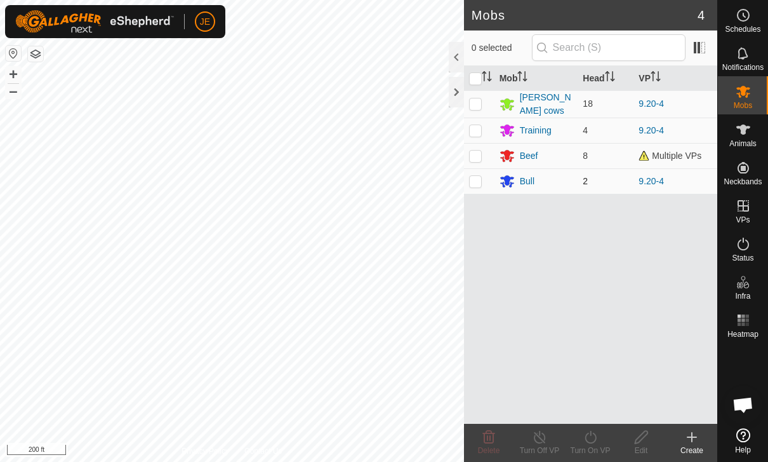
click at [483, 180] on td at bounding box center [479, 180] width 30 height 25
checkbox input "true"
click at [529, 432] on turn-on-svg-icon at bounding box center [590, 436] width 51 height 15
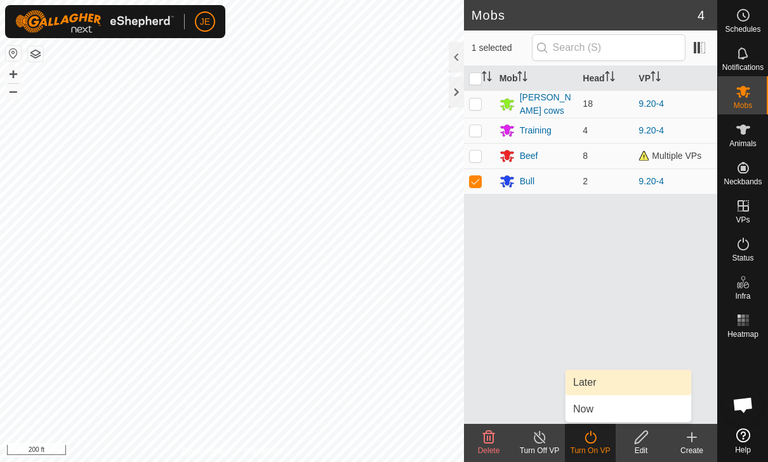
click at [529, 378] on link "Later" at bounding box center [629, 382] width 126 height 25
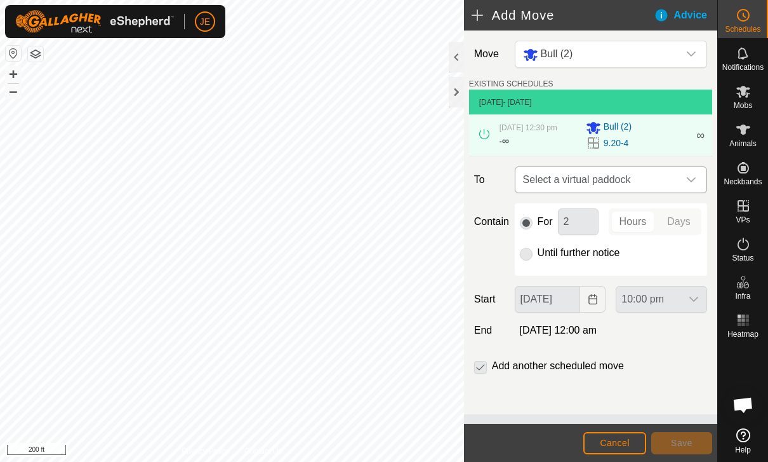
click at [529, 189] on span "Select a virtual paddock" at bounding box center [598, 179] width 161 height 25
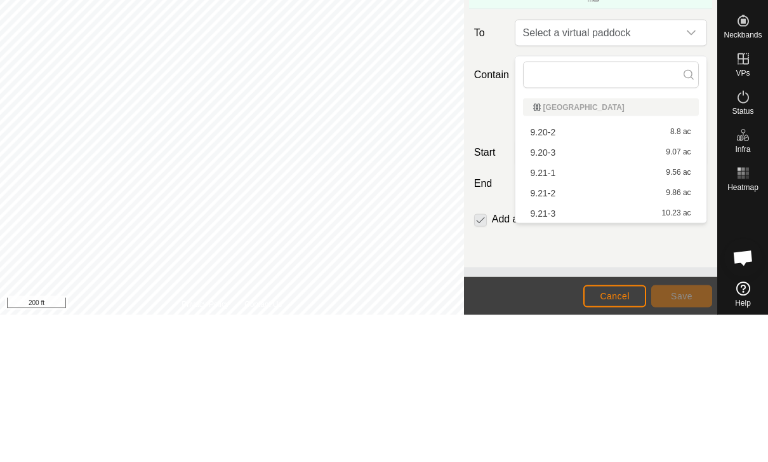
click at [529, 315] on div "9.21-1 9.56 ac" at bounding box center [611, 319] width 161 height 9
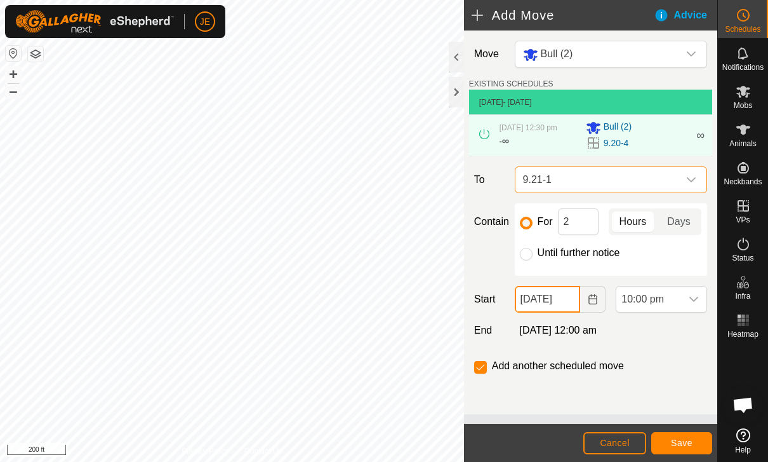
click at [529, 304] on input "[DATE]" at bounding box center [548, 299] width 66 height 27
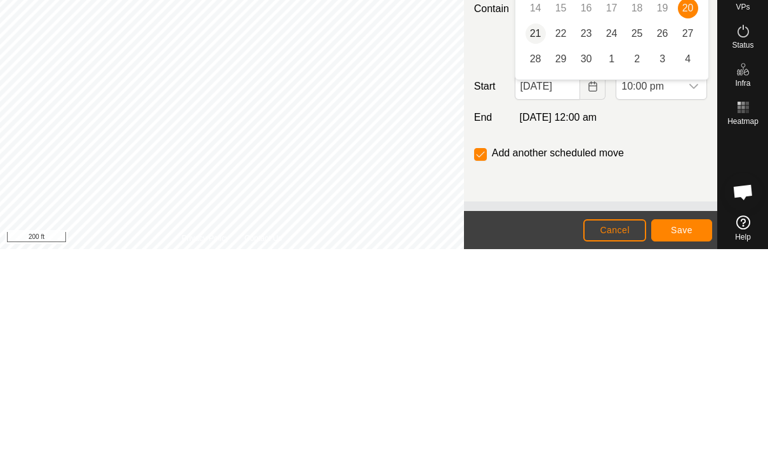
click at [529, 236] on span "21" at bounding box center [536, 246] width 20 height 20
type input "[DATE]"
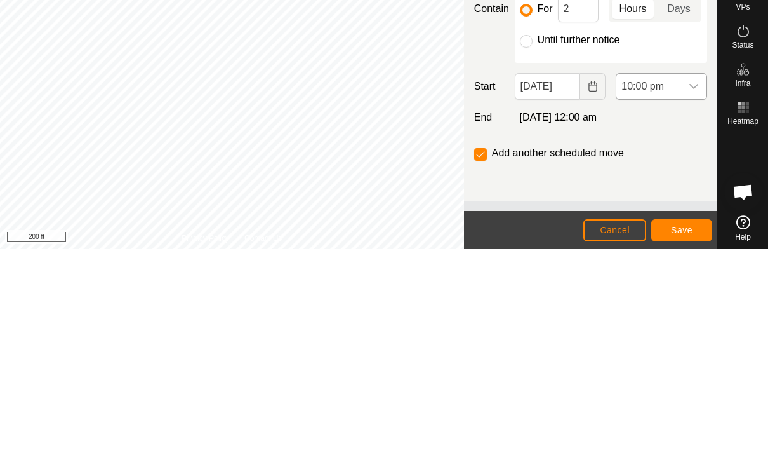
click at [529, 286] on span "10:00 pm" at bounding box center [649, 298] width 65 height 25
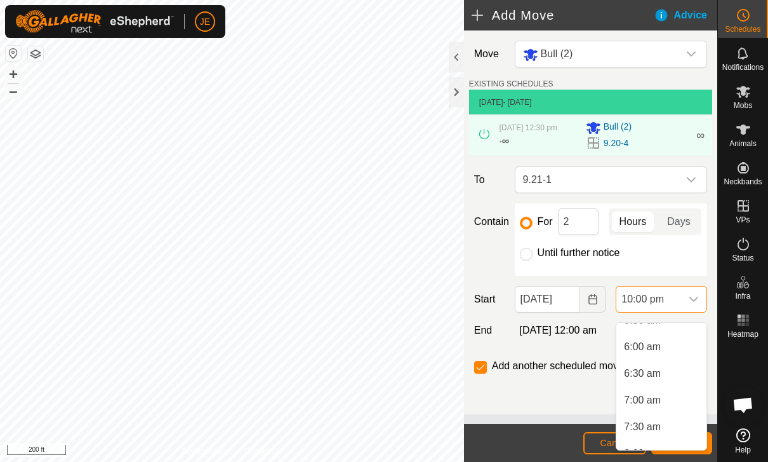
scroll to position [310, 0]
click at [529, 370] on li "6:30 am" at bounding box center [662, 371] width 90 height 25
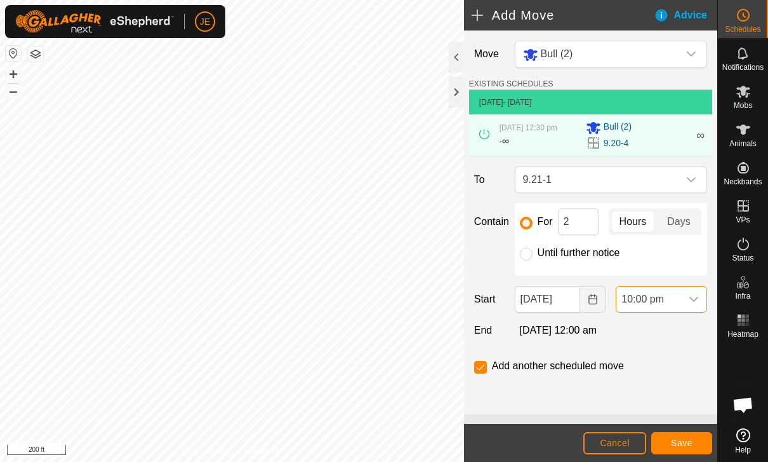
scroll to position [1072, 0]
click at [529, 434] on button "Save" at bounding box center [681, 443] width 61 height 22
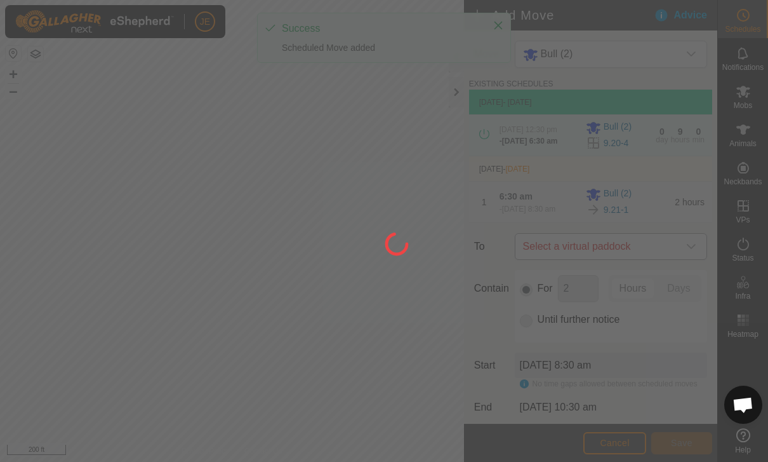
click at [529, 259] on span "Select a virtual paddock" at bounding box center [598, 246] width 161 height 25
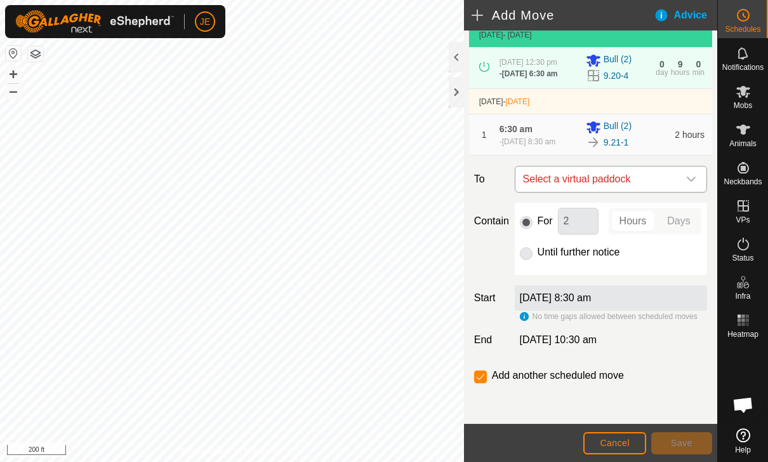
scroll to position [89, 0]
click at [529, 179] on span "Select a virtual paddock" at bounding box center [598, 178] width 161 height 25
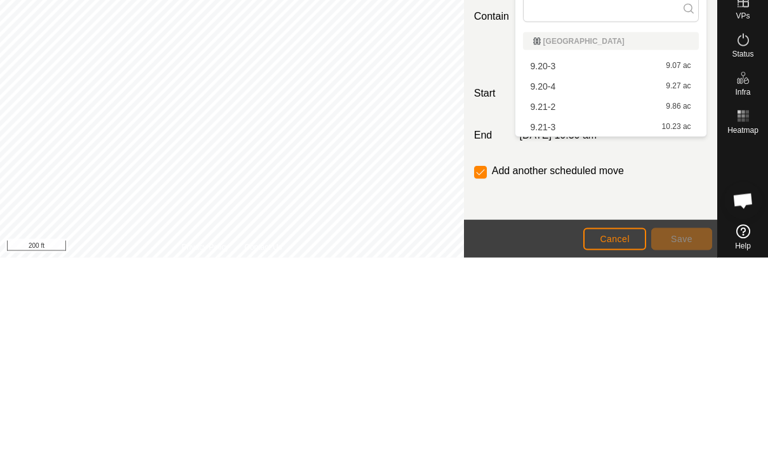
click at [529, 306] on span "9.21-2" at bounding box center [543, 310] width 25 height 9
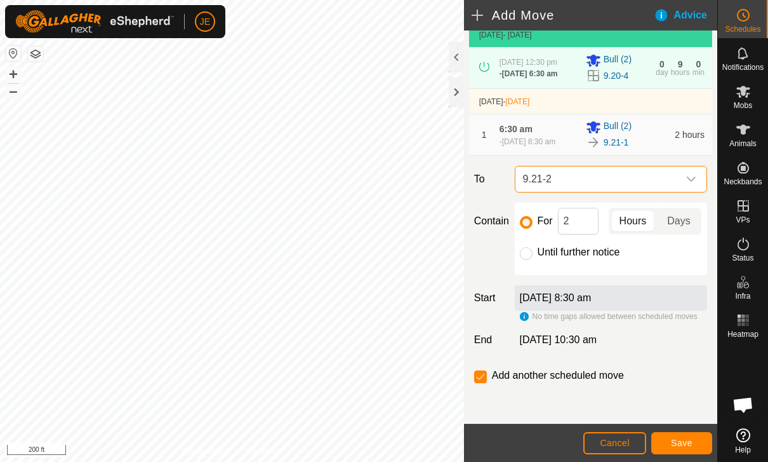
click at [529, 436] on button "Save" at bounding box center [681, 443] width 61 height 22
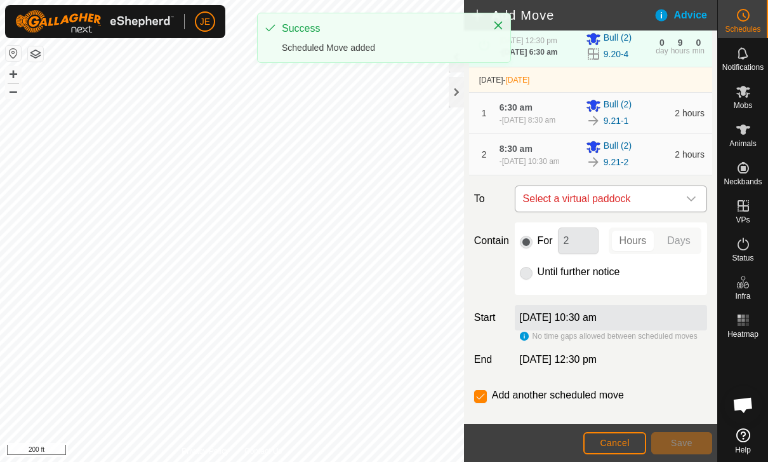
click at [529, 211] on span "Select a virtual paddock" at bounding box center [598, 198] width 161 height 25
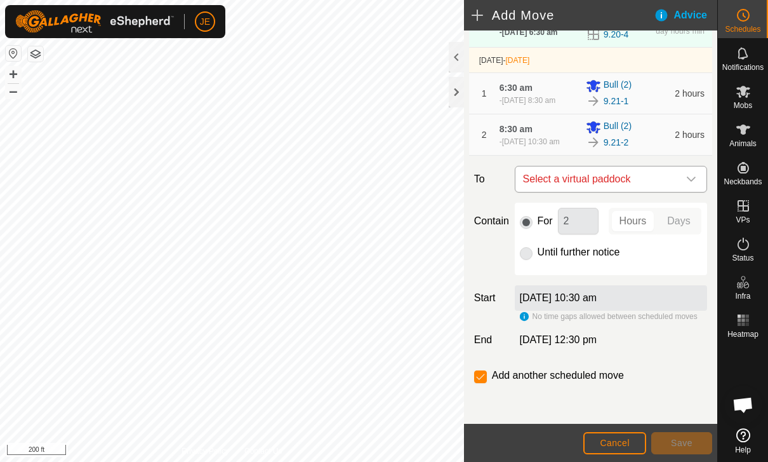
scroll to position [136, 0]
click at [529, 173] on span "Select a virtual paddock" at bounding box center [598, 178] width 161 height 25
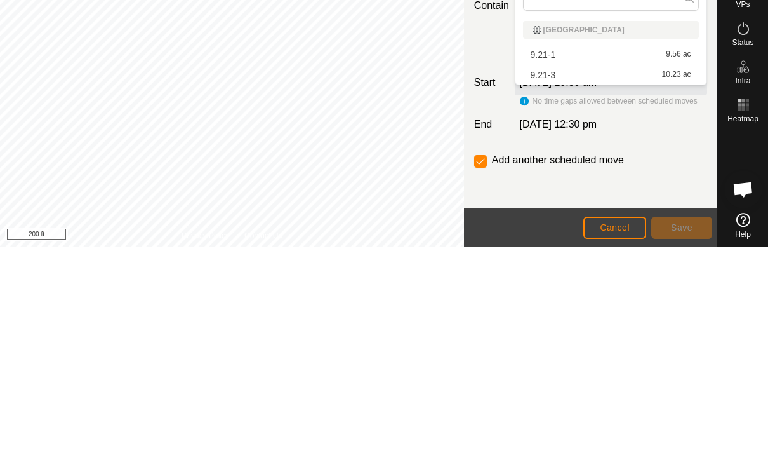
click at [529, 286] on div "9.21-3 10.23 ac" at bounding box center [611, 290] width 161 height 9
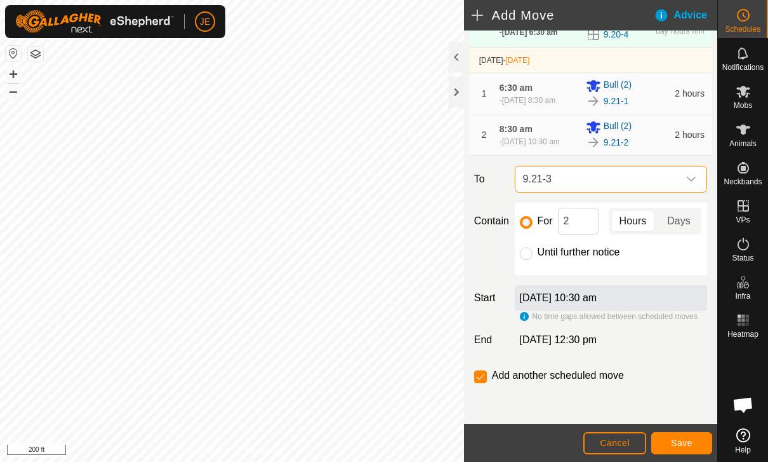
click at [488, 363] on div "Move Bull (2) EXISTING SCHEDULES [DATE] - [DATE] [DATE] 12:30 pm - [DATE] 6:30 …" at bounding box center [590, 173] width 253 height 502
click at [529, 251] on div "Until further notice" at bounding box center [611, 251] width 182 height 15
click at [529, 253] on input "Until further notice" at bounding box center [526, 253] width 13 height 13
radio input "true"
checkbox input "false"
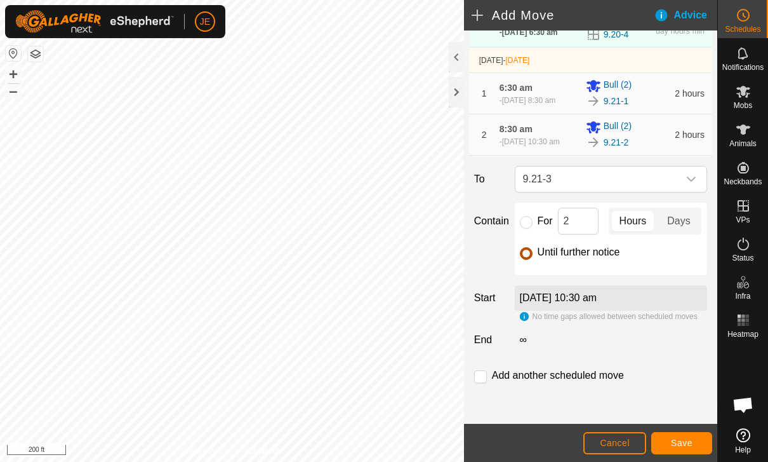
click at [529, 438] on span "Save" at bounding box center [682, 442] width 22 height 10
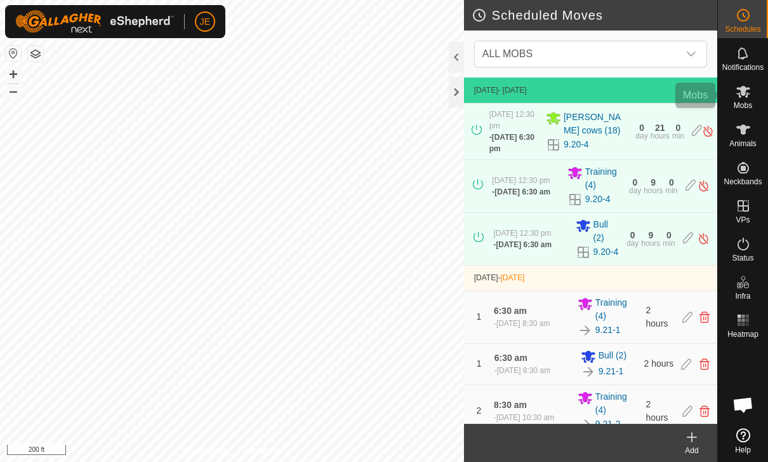
click at [529, 103] on span "Mobs" at bounding box center [743, 106] width 18 height 8
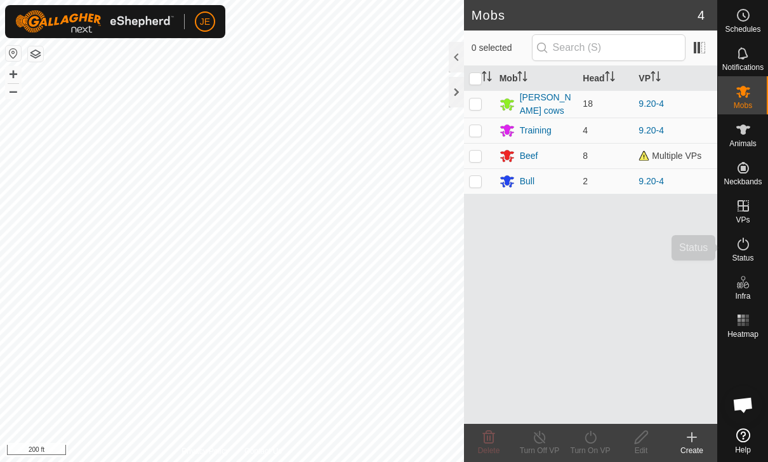
click at [529, 245] on icon at bounding box center [743, 243] width 15 height 15
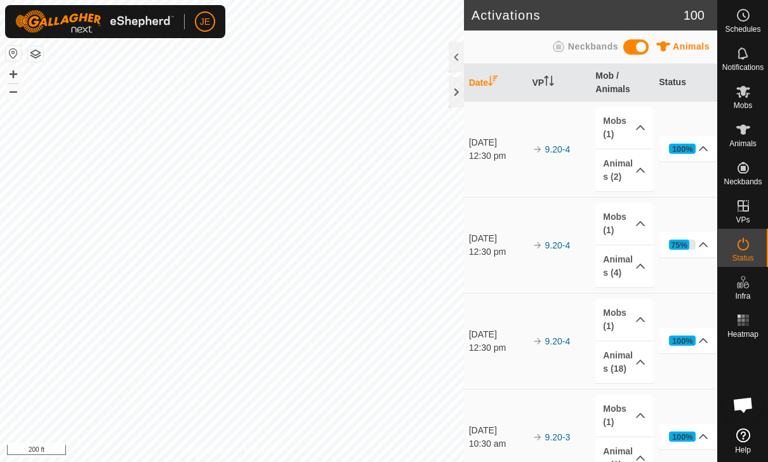
click at [529, 242] on icon at bounding box center [743, 243] width 15 height 15
click at [529, 15] on icon at bounding box center [743, 15] width 15 height 15
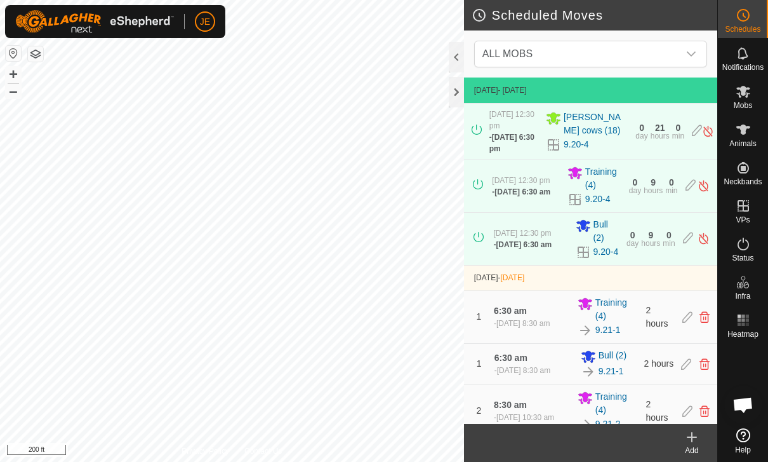
click at [529, 128] on div "[DATE] 12:30 pm - [DATE] 6:30 pm Tracys cows (18) 9.20-4 0 day 21 hours 0 min" at bounding box center [590, 131] width 243 height 56
click at [529, 133] on icon at bounding box center [697, 130] width 10 height 13
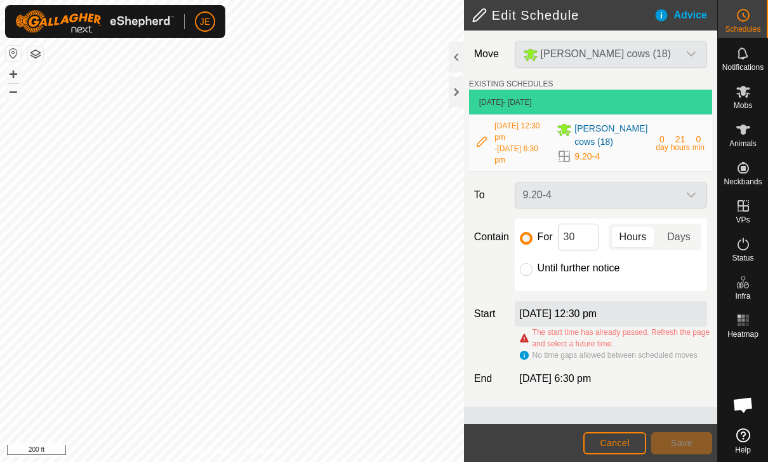
click at [529, 307] on div "[DATE] 12:30 pm" at bounding box center [611, 313] width 192 height 25
click at [529, 300] on div "Move [PERSON_NAME] cows (18) EXISTING SCHEDULES [DATE] - [DATE] [DATE] 12:30 pm…" at bounding box center [590, 218] width 253 height 376
click at [529, 312] on label "[DATE] 12:30 pm" at bounding box center [558, 313] width 77 height 11
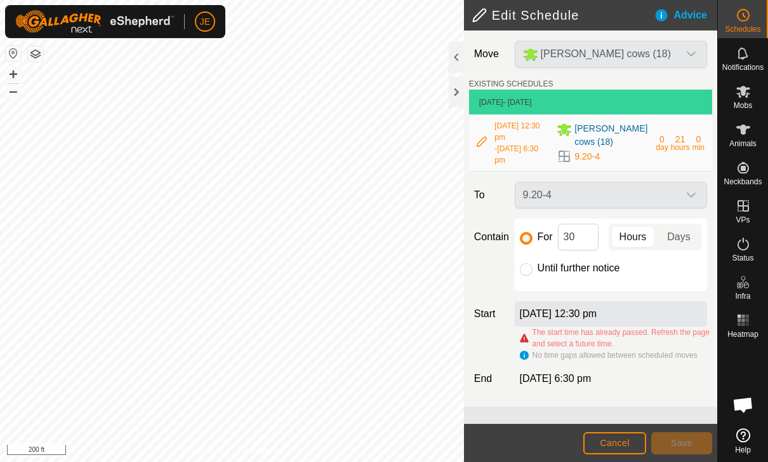
click at [529, 187] on div "9.20-4" at bounding box center [611, 195] width 203 height 27
click at [529, 322] on div "[DATE] 12:30 pm" at bounding box center [611, 313] width 192 height 25
click at [529, 321] on div "[DATE] 12:30 pm" at bounding box center [611, 313] width 192 height 25
click at [529, 316] on label "[DATE] 12:30 pm" at bounding box center [558, 313] width 77 height 11
click at [529, 249] on p-togglebutton "Hours" at bounding box center [633, 236] width 49 height 27
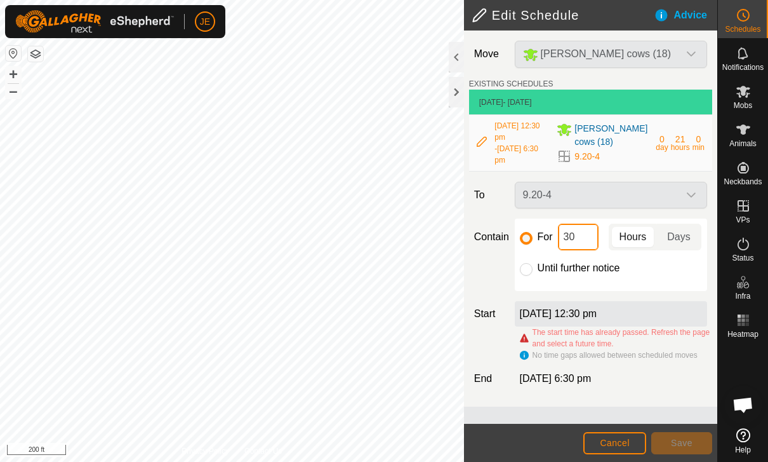
click at [529, 233] on input "30" at bounding box center [578, 236] width 41 height 27
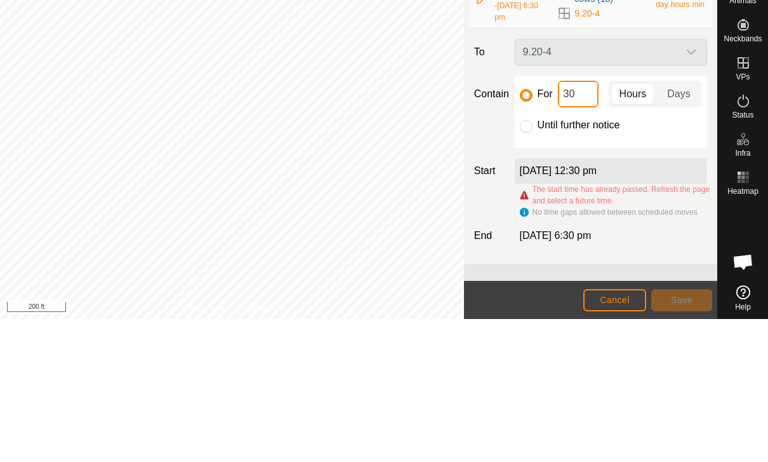
type input "3"
type input "1"
type input "3"
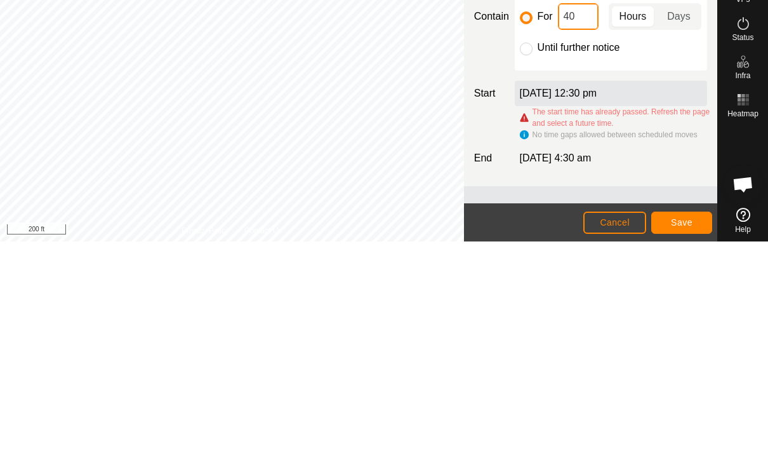
type input "4"
type input "18"
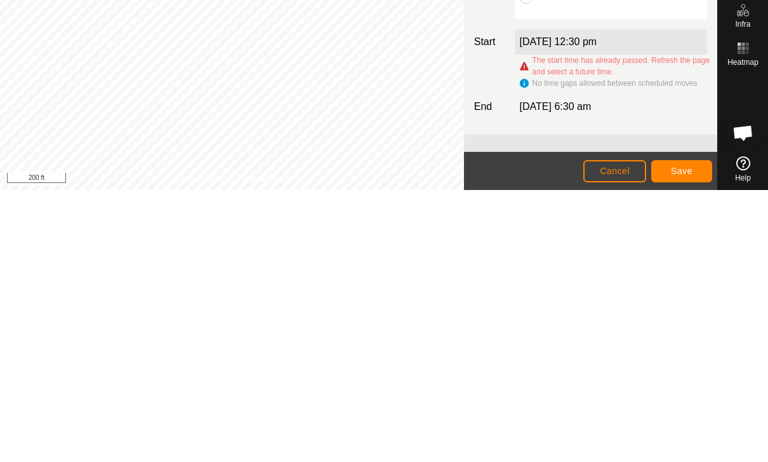
click at [529, 432] on button "Save" at bounding box center [681, 443] width 61 height 22
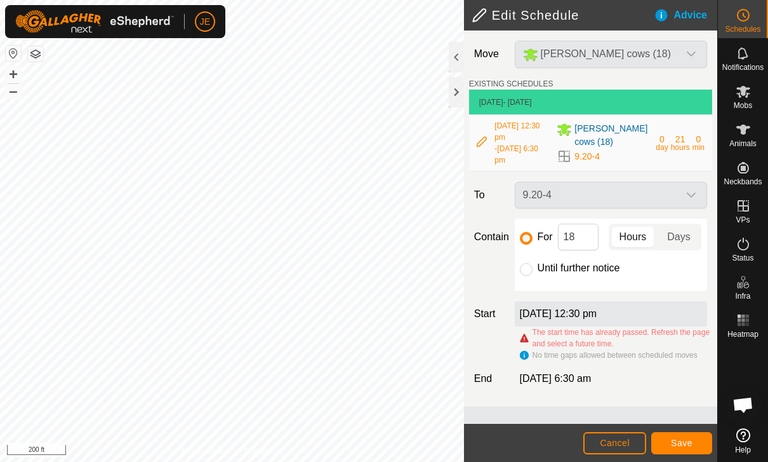
click at [529, 432] on button "Save" at bounding box center [681, 443] width 61 height 22
click at [529, 441] on span "Save" at bounding box center [682, 442] width 22 height 10
click at [529, 437] on span "Save" at bounding box center [682, 442] width 22 height 10
click at [529, 317] on div "[DATE] 12:30 pm" at bounding box center [611, 313] width 192 height 25
click at [529, 311] on div "[DATE] 12:30 pm" at bounding box center [611, 313] width 192 height 25
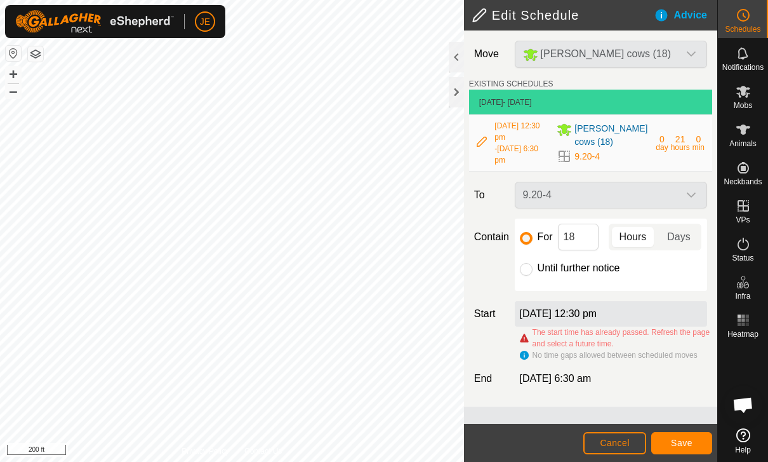
click at [529, 376] on span "[DATE] 6:30 am" at bounding box center [556, 378] width 72 height 11
click at [529, 386] on div "[DATE] 6:30 am" at bounding box center [611, 378] width 203 height 15
click at [529, 449] on button "Cancel" at bounding box center [614, 443] width 63 height 22
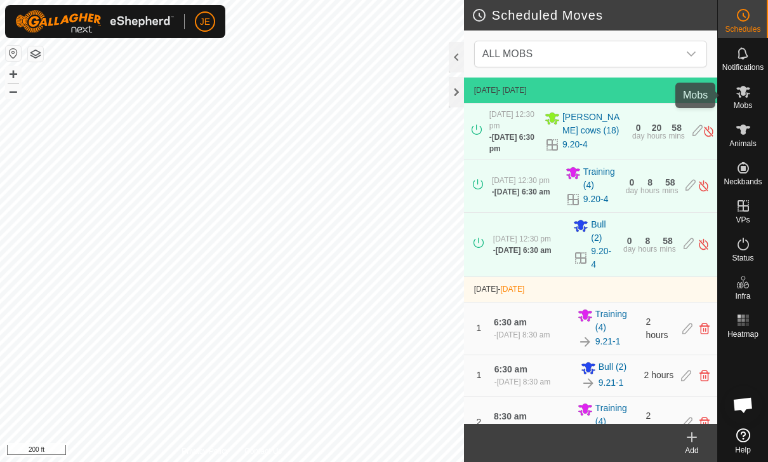
click at [529, 97] on icon at bounding box center [744, 92] width 14 height 12
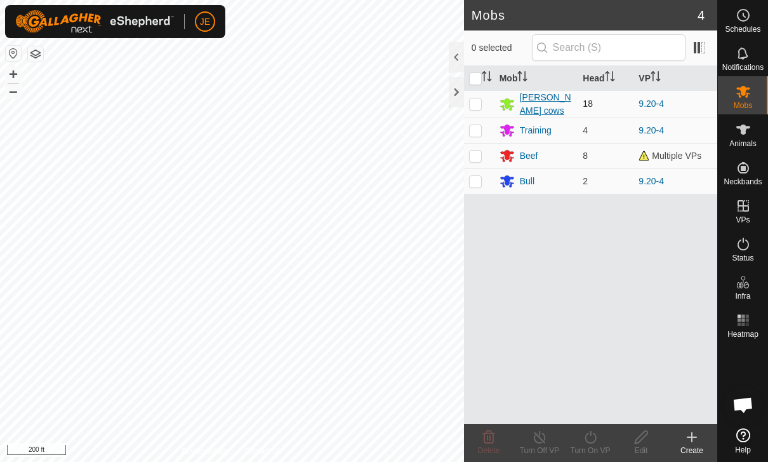
click at [529, 100] on div "[PERSON_NAME] cows" at bounding box center [546, 104] width 53 height 27
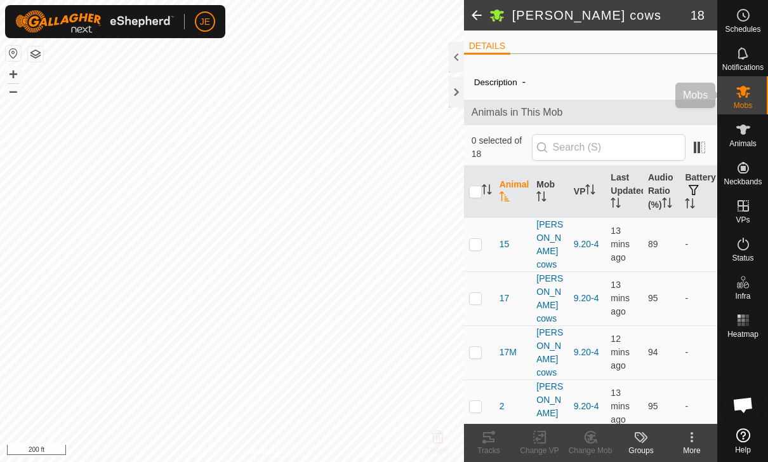
click at [529, 100] on es-mob-svg-icon at bounding box center [743, 91] width 23 height 20
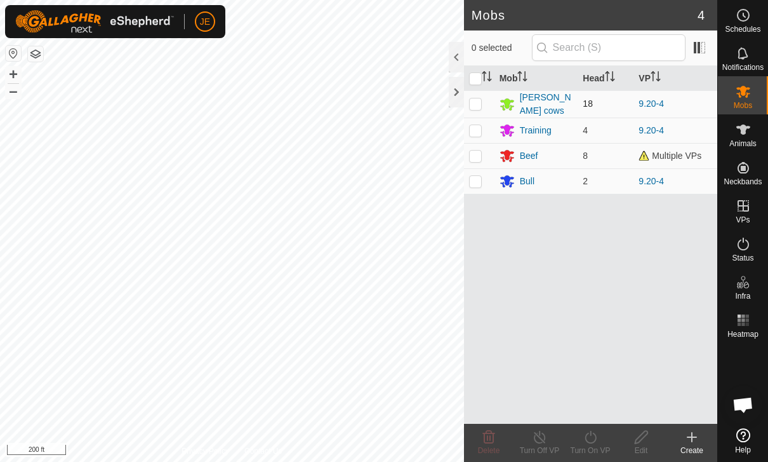
click at [477, 107] on p-checkbox at bounding box center [475, 103] width 13 height 10
checkbox input "true"
click at [529, 437] on icon at bounding box center [591, 436] width 16 height 15
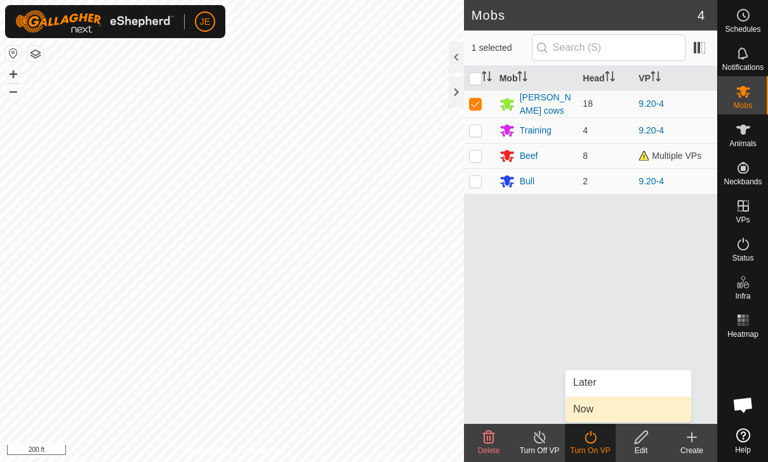
click at [529, 413] on link "Now" at bounding box center [629, 408] width 126 height 25
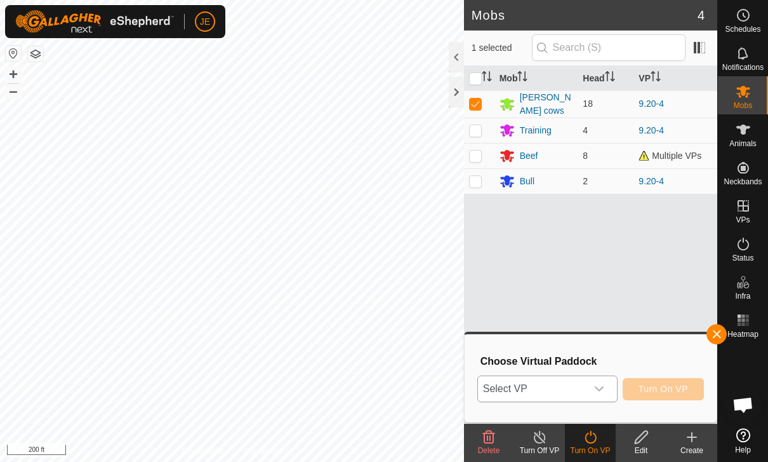
click at [529, 381] on span "Select VP" at bounding box center [532, 388] width 109 height 25
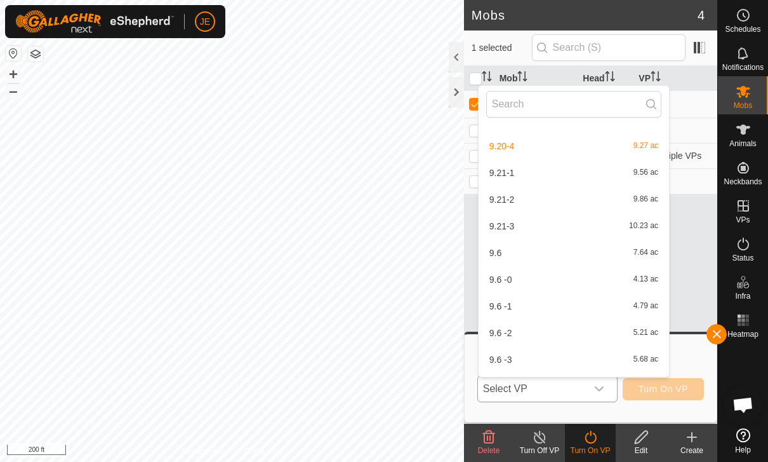
scroll to position [739, 0]
click at [528, 144] on div "9.20-4 9.27 ac" at bounding box center [573, 145] width 175 height 15
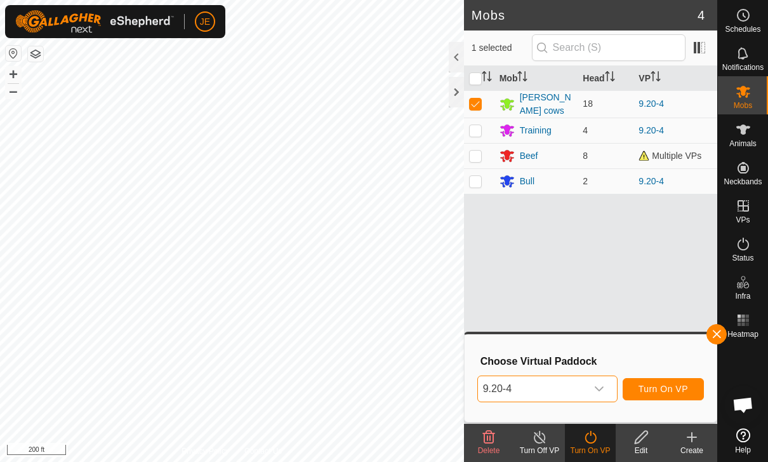
click at [529, 390] on span "Turn On VP" at bounding box center [664, 388] width 50 height 10
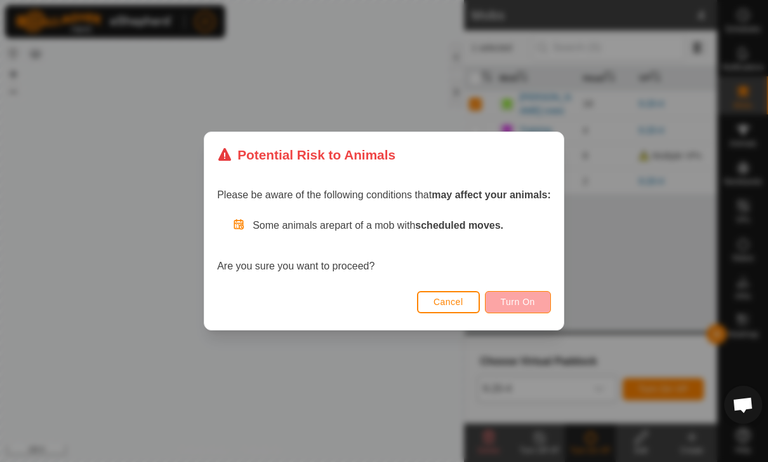
click at [529, 299] on button "Turn On" at bounding box center [518, 302] width 66 height 22
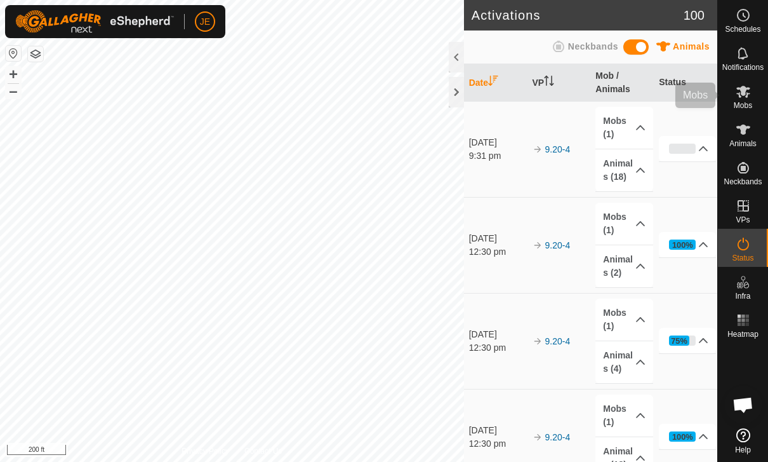
click at [529, 103] on span "Mobs" at bounding box center [743, 106] width 18 height 8
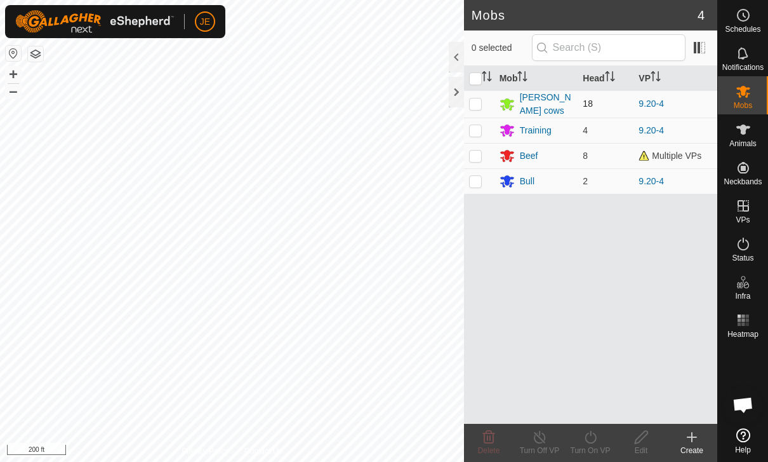
click at [484, 102] on td at bounding box center [479, 103] width 30 height 27
checkbox input "true"
click at [529, 437] on icon at bounding box center [591, 436] width 16 height 15
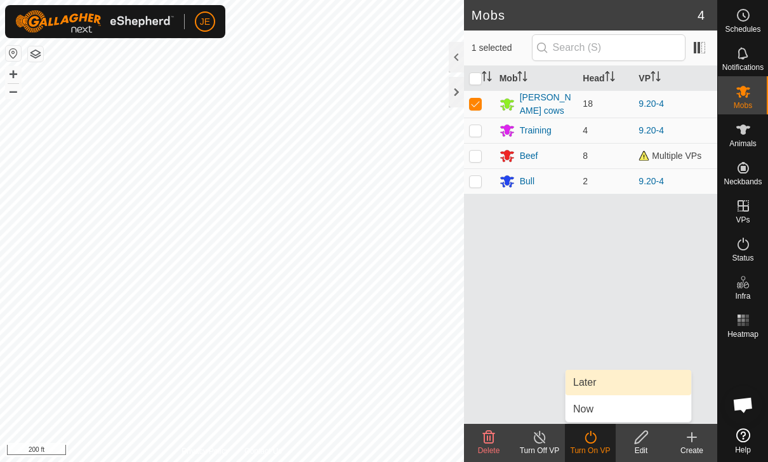
click at [529, 380] on link "Later" at bounding box center [629, 382] width 126 height 25
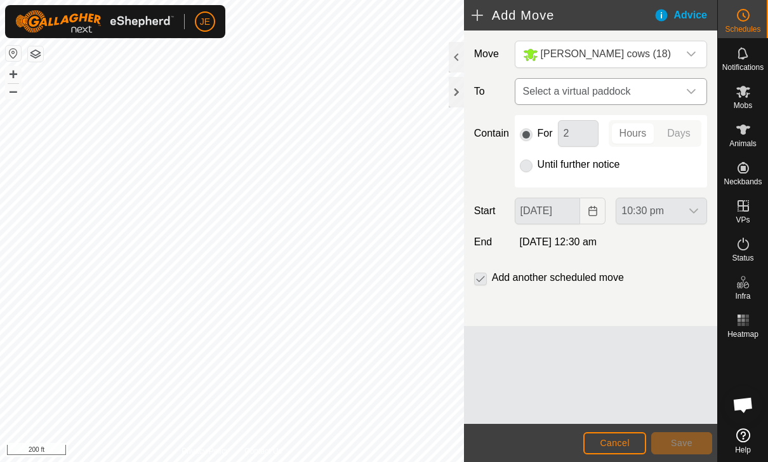
click at [529, 98] on span "Select a virtual paddock" at bounding box center [598, 91] width 161 height 25
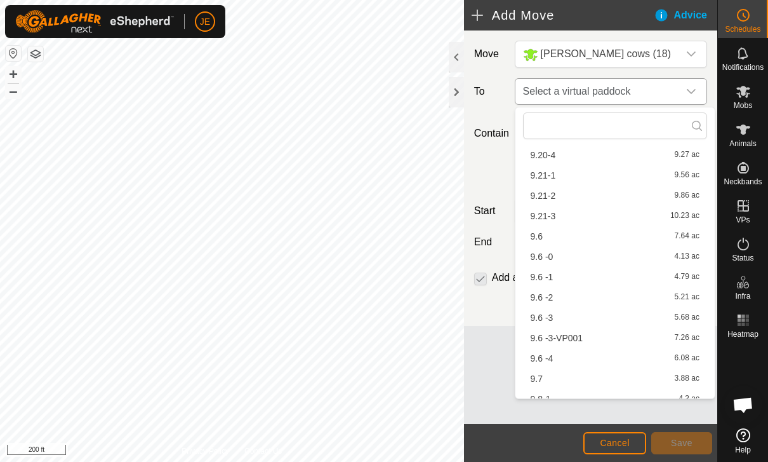
scroll to position [577, 0]
click at [529, 173] on span "9.21-1" at bounding box center [543, 174] width 25 height 9
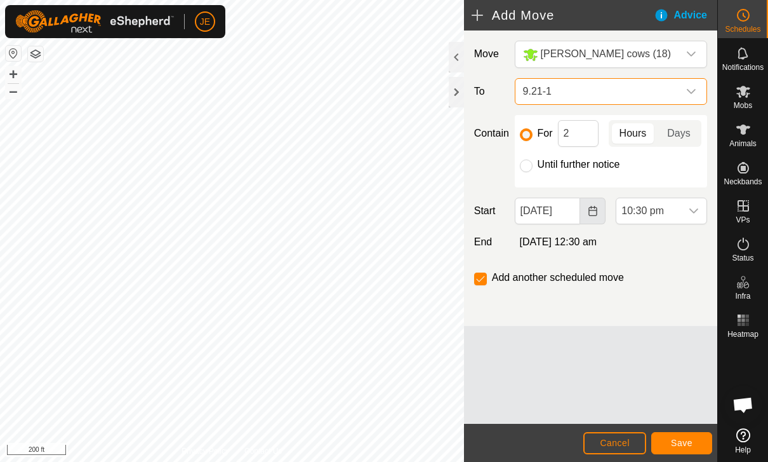
click at [529, 210] on button "Choose Date" at bounding box center [592, 210] width 25 height 27
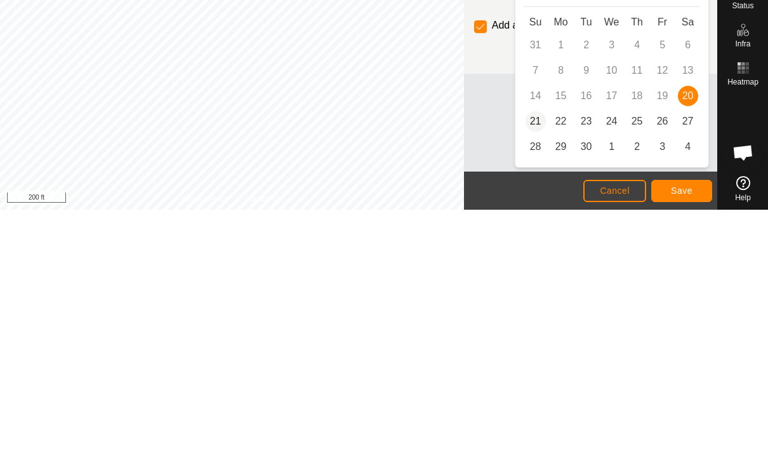
click at [529, 363] on span "21" at bounding box center [536, 373] width 20 height 20
type input "[DATE]"
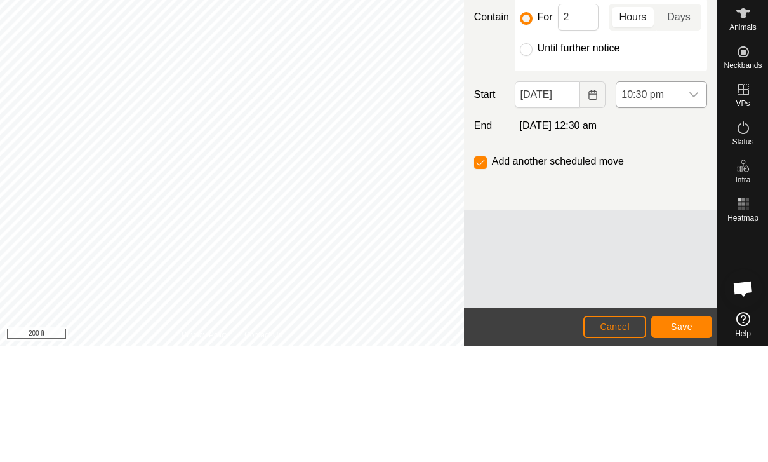
click at [529, 198] on span "10:30 pm" at bounding box center [649, 210] width 65 height 25
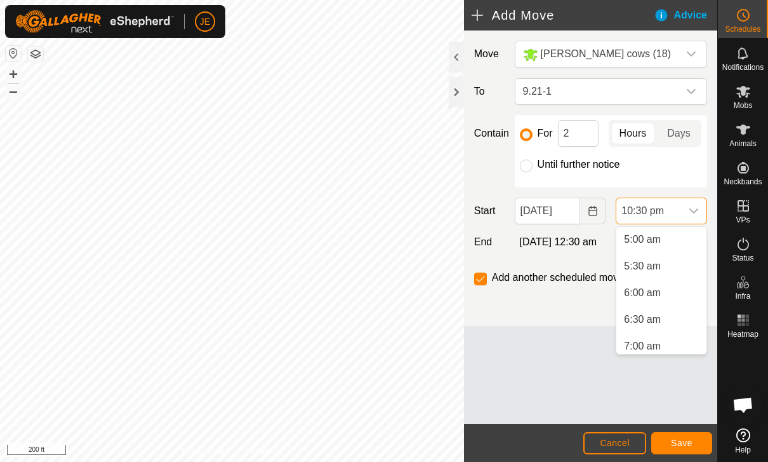
scroll to position [266, 0]
click at [529, 319] on li "6:30 am" at bounding box center [662, 319] width 90 height 25
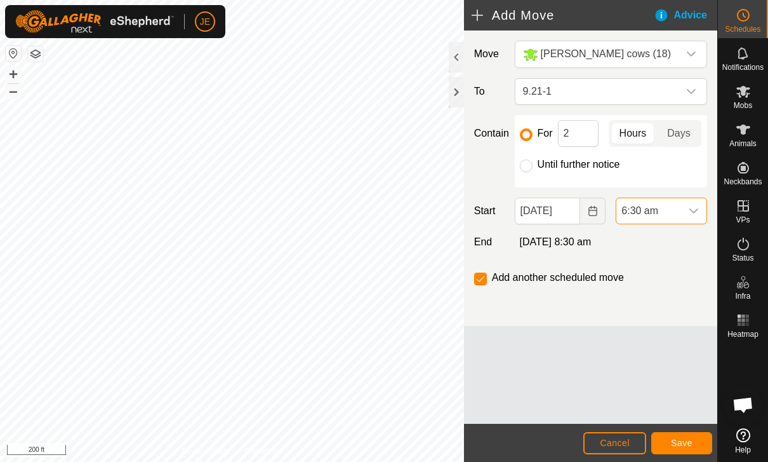
scroll to position [1098, 0]
click at [529, 434] on button "Save" at bounding box center [681, 443] width 61 height 22
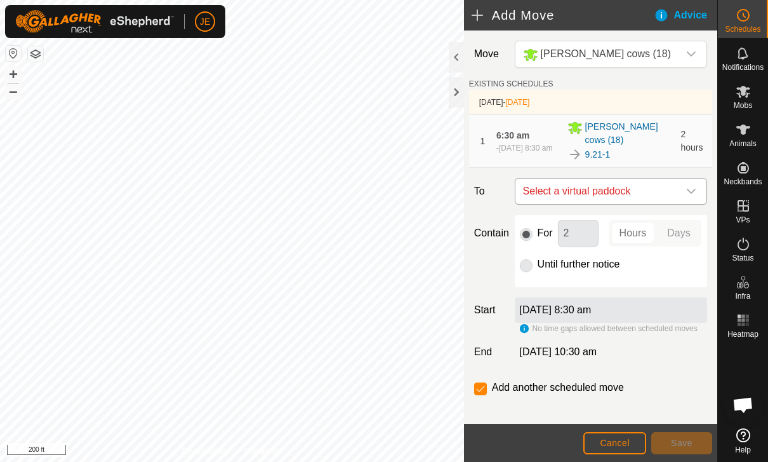
click at [529, 189] on span "Select a virtual paddock" at bounding box center [598, 190] width 161 height 25
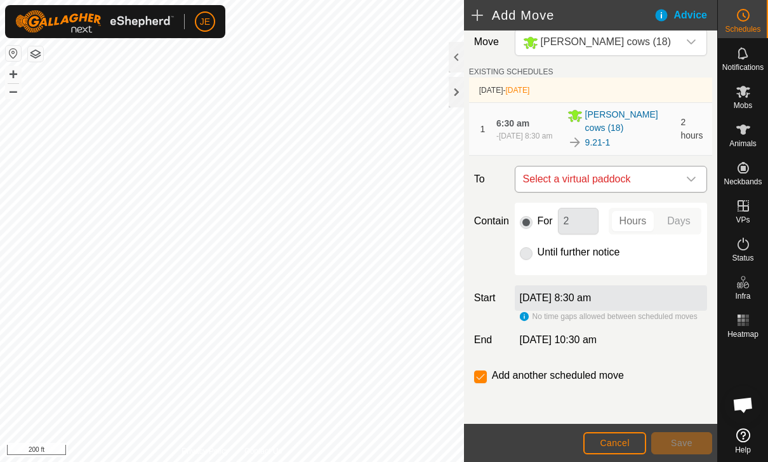
scroll to position [13, 0]
click at [529, 180] on span "Select a virtual paddock" at bounding box center [598, 178] width 161 height 25
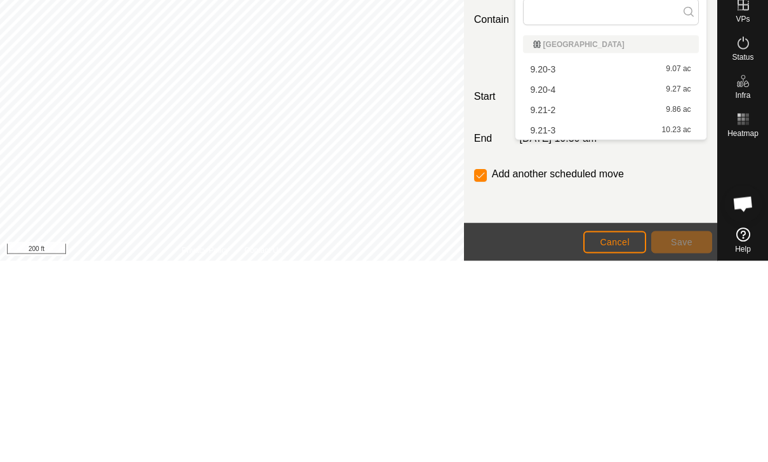
click at [529, 306] on div "9.21-2 9.86 ac" at bounding box center [611, 310] width 161 height 9
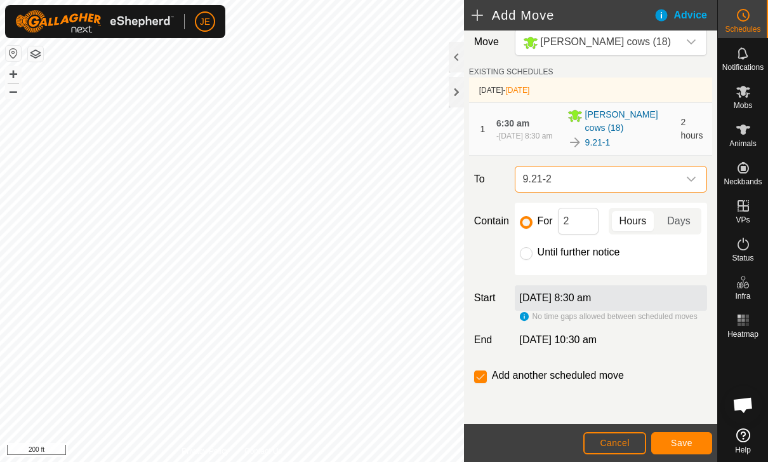
click at [529, 428] on footer "Cancel Save" at bounding box center [590, 442] width 253 height 38
click at [529, 439] on span "Save" at bounding box center [682, 442] width 22 height 10
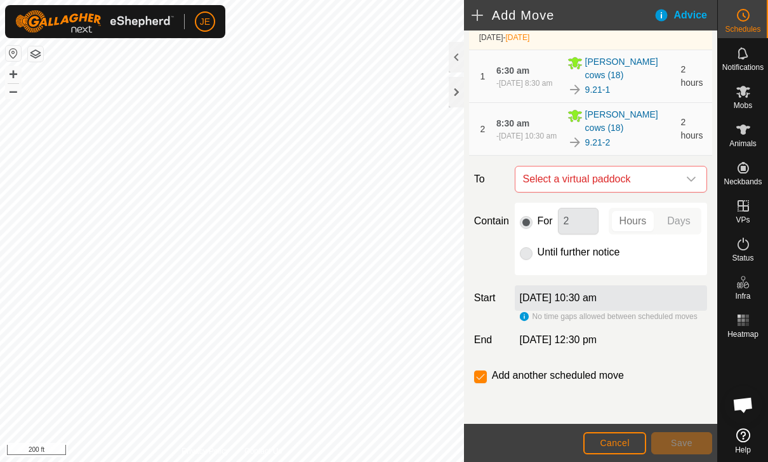
scroll to position [65, 0]
click at [529, 182] on span "Select a virtual paddock" at bounding box center [598, 178] width 161 height 25
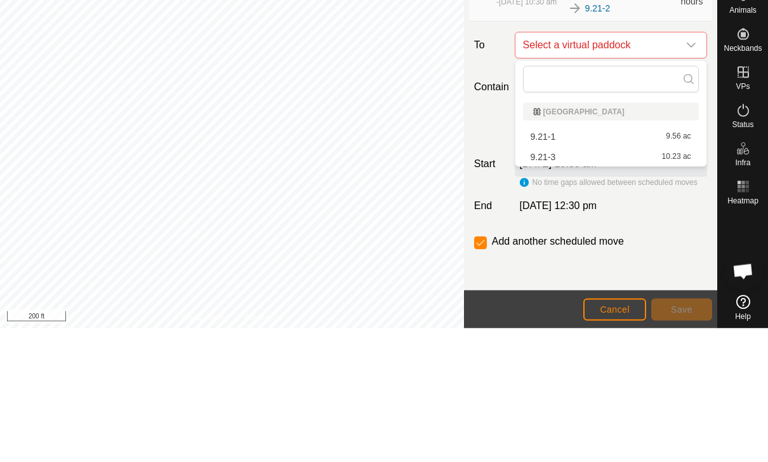
click at [529, 286] on div "9.21-3 10.23 ac" at bounding box center [611, 290] width 161 height 9
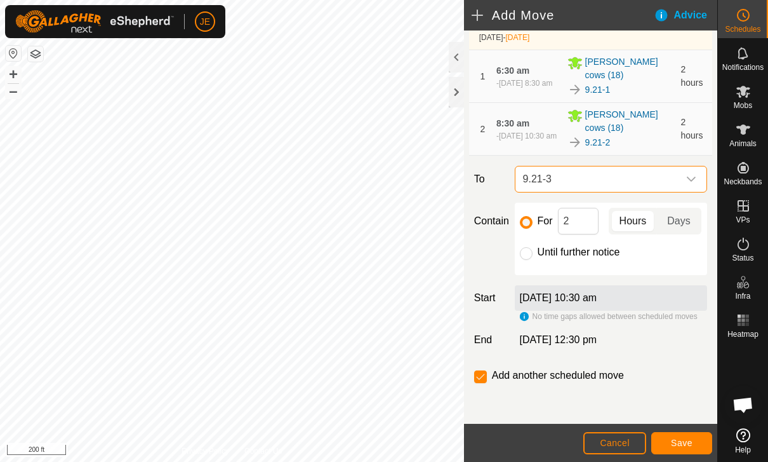
click at [528, 253] on input "Until further notice" at bounding box center [526, 253] width 13 height 13
radio input "true"
checkbox input "false"
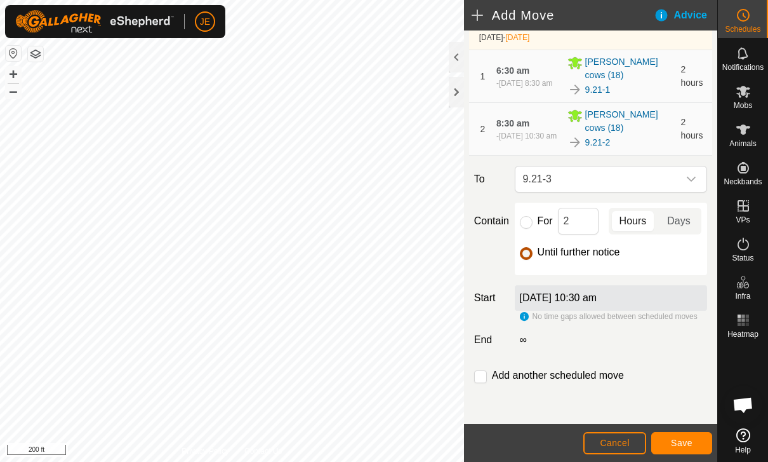
click at [529, 432] on button "Save" at bounding box center [681, 443] width 61 height 22
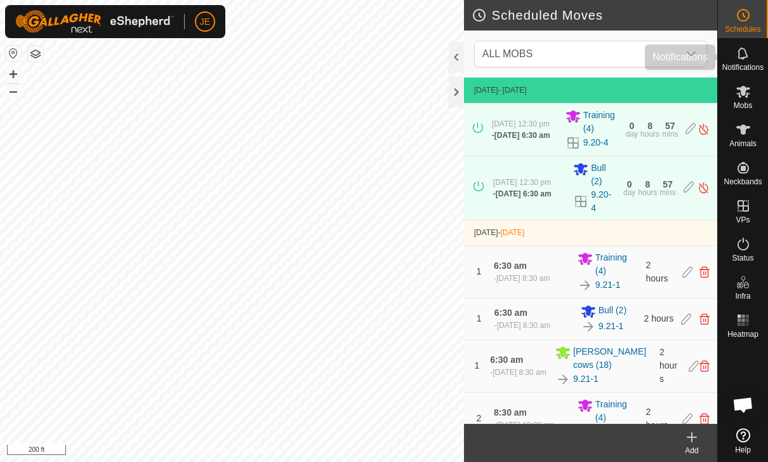
click at [529, 63] on span "Notifications" at bounding box center [743, 67] width 41 height 8
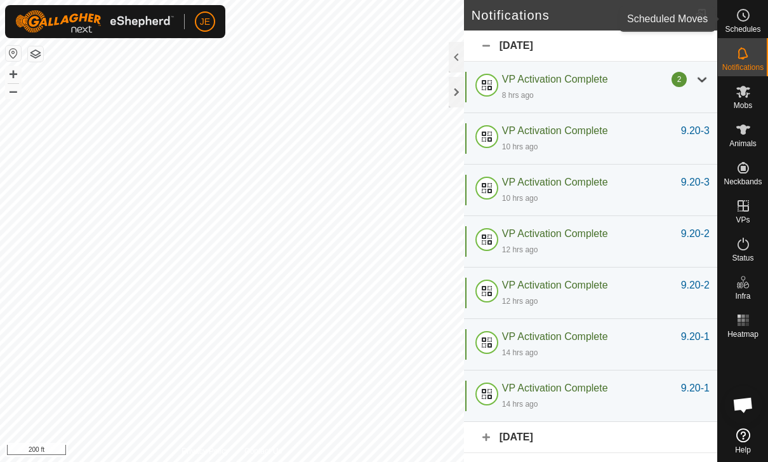
click at [529, 17] on icon at bounding box center [743, 15] width 15 height 15
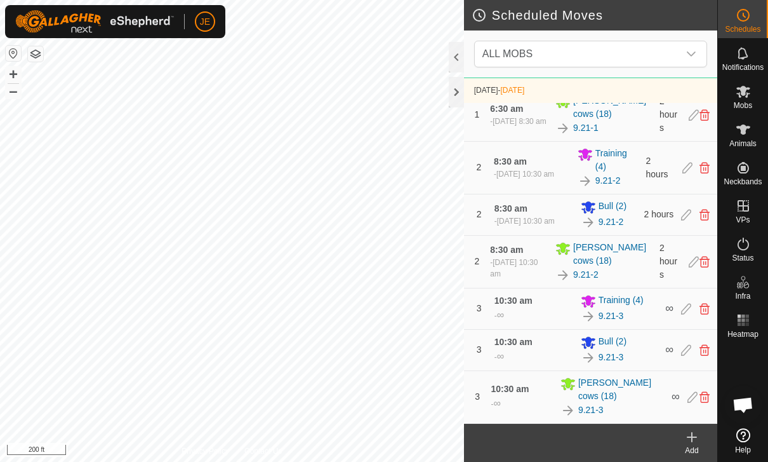
scroll to position [266, 0]
click at [529, 106] on span "Mobs" at bounding box center [743, 106] width 18 height 8
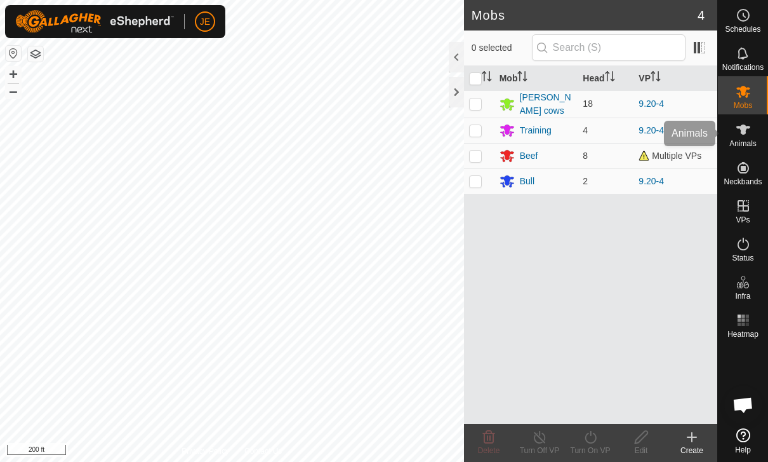
click at [529, 135] on es-animals-svg-icon at bounding box center [743, 129] width 23 height 20
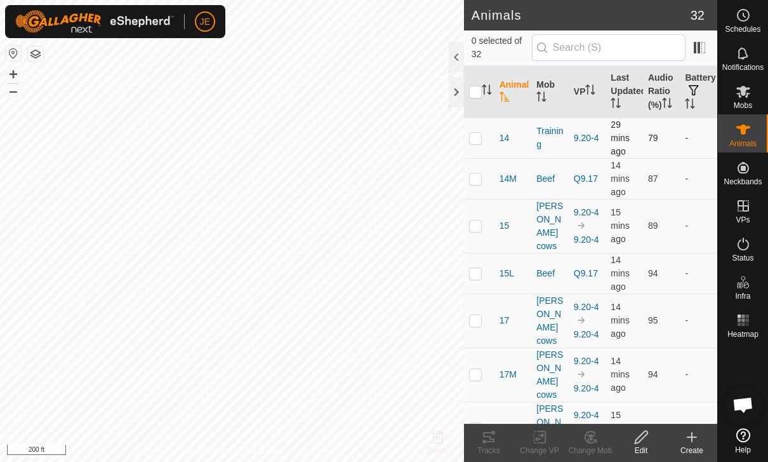
click at [483, 140] on td at bounding box center [479, 137] width 30 height 41
checkbox input "true"
click at [480, 209] on td at bounding box center [479, 226] width 30 height 54
checkbox input "true"
click at [482, 305] on td at bounding box center [479, 320] width 30 height 54
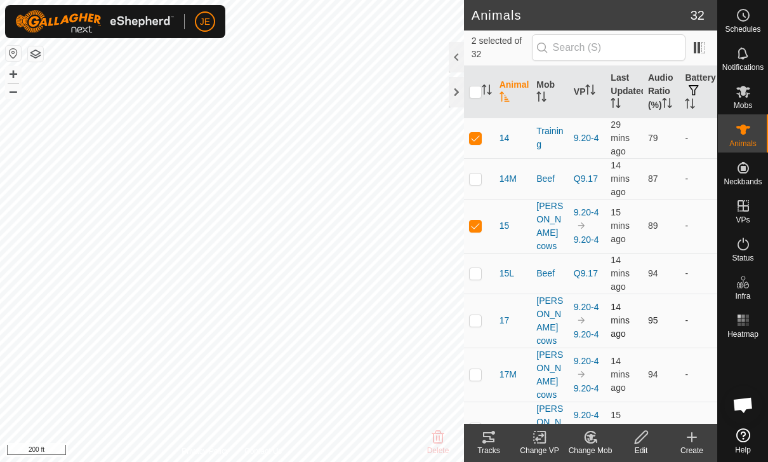
checkbox input "true"
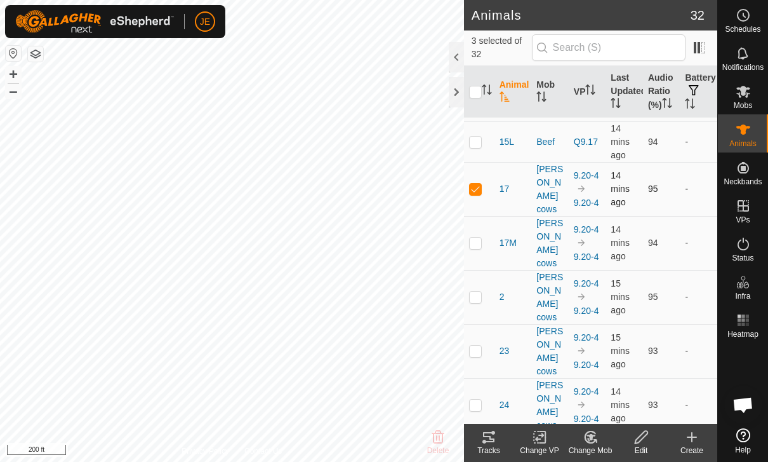
scroll to position [133, 0]
click at [479, 269] on td at bounding box center [479, 296] width 30 height 54
checkbox input "true"
click at [488, 323] on td at bounding box center [479, 350] width 30 height 54
checkbox input "true"
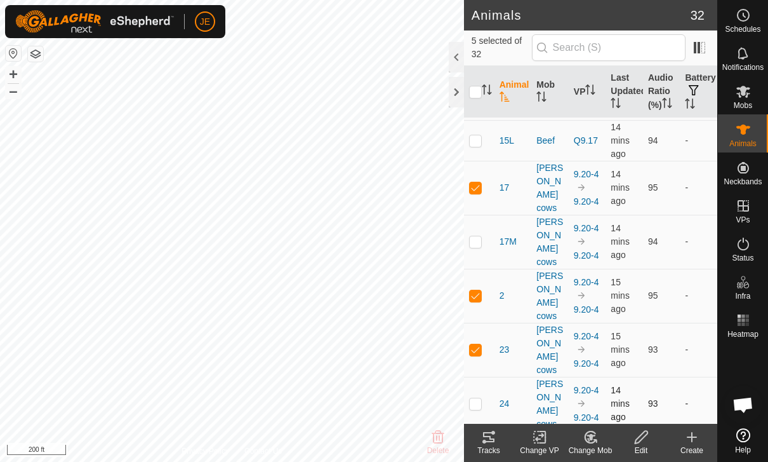
click at [484, 377] on td at bounding box center [479, 404] width 30 height 54
checkbox input "true"
click at [484, 430] on td at bounding box center [479, 457] width 30 height 54
checkbox input "true"
click at [494, 440] on icon at bounding box center [488, 437] width 11 height 10
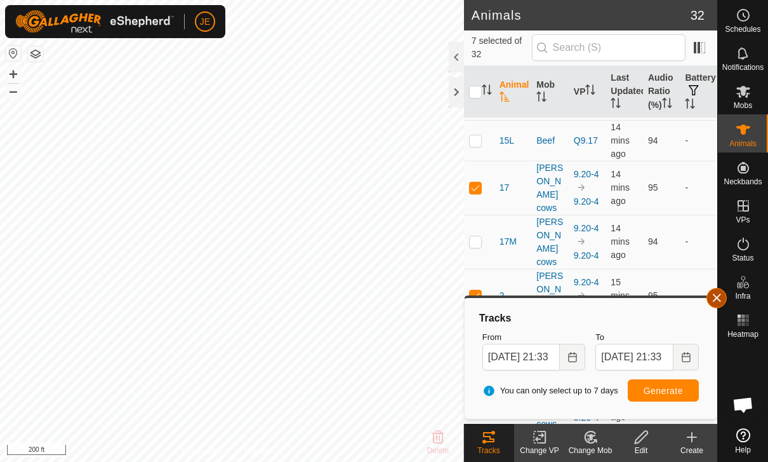
click at [529, 295] on span "button" at bounding box center [717, 298] width 10 height 10
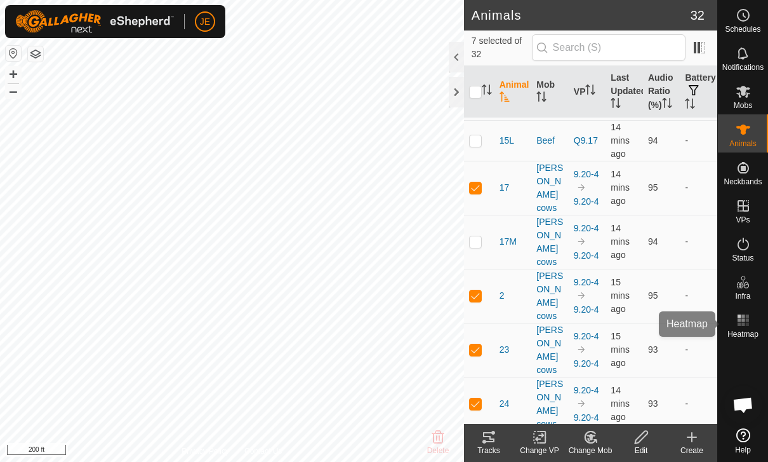
click at [529, 320] on es-heatmap-svg-icon at bounding box center [743, 320] width 23 height 20
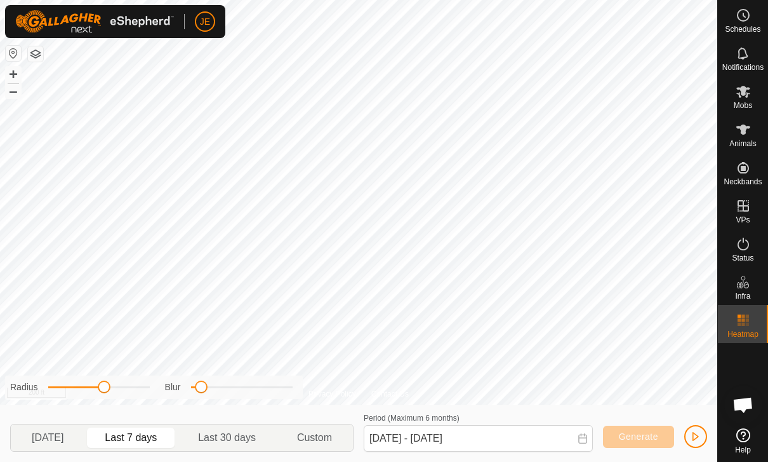
click at [529, 432] on span "button" at bounding box center [696, 436] width 10 height 10
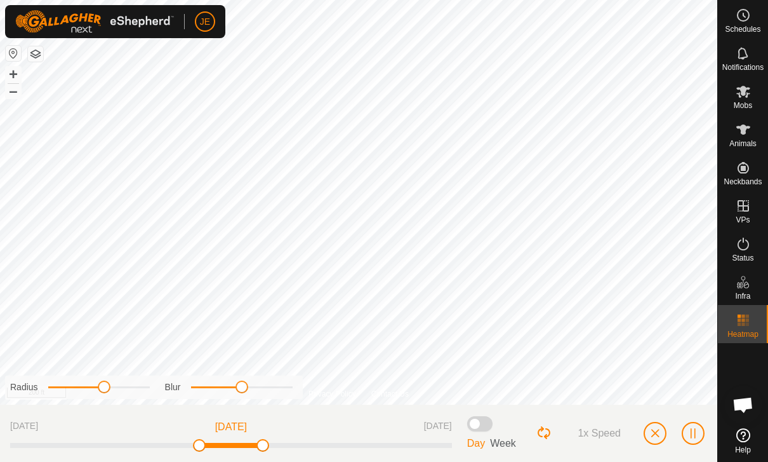
click at [529, 432] on button "button" at bounding box center [655, 433] width 23 height 23
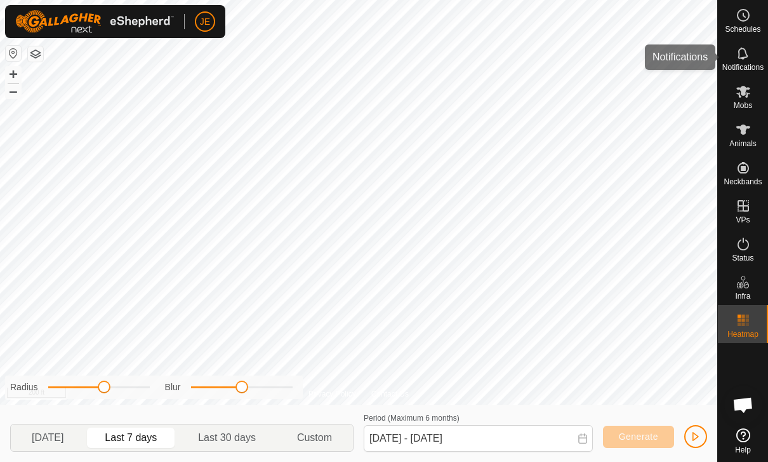
click at [529, 67] on span "Notifications" at bounding box center [743, 67] width 41 height 8
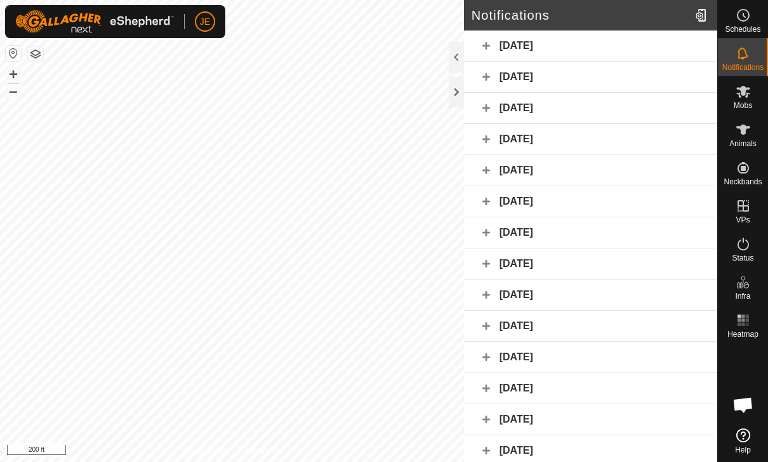
click at [493, 42] on div "[DATE]" at bounding box center [590, 45] width 253 height 31
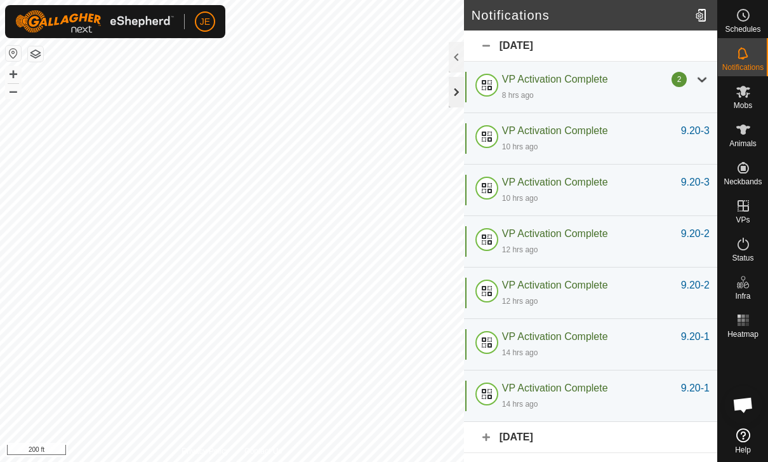
click at [460, 97] on div at bounding box center [456, 92] width 15 height 30
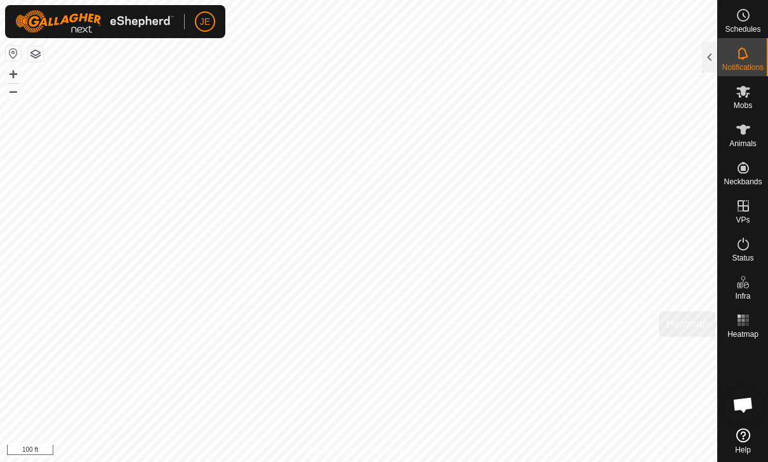
click at [529, 316] on rect at bounding box center [743, 315] width 3 height 3
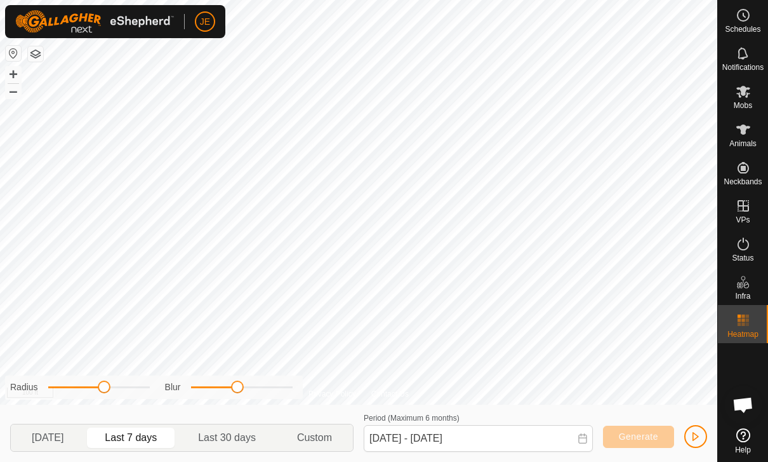
click at [529, 431] on span "button" at bounding box center [696, 436] width 10 height 10
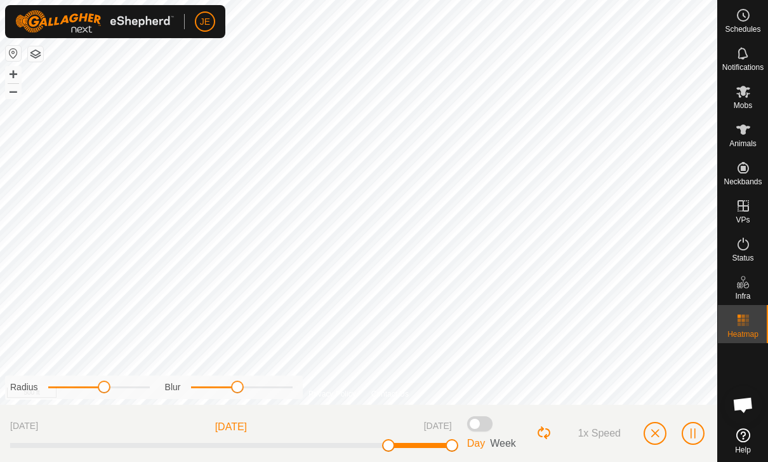
click at [529, 419] on div "1x Speed" at bounding box center [622, 433] width 171 height 37
click at [529, 93] on es-mob-svg-icon at bounding box center [743, 91] width 23 height 20
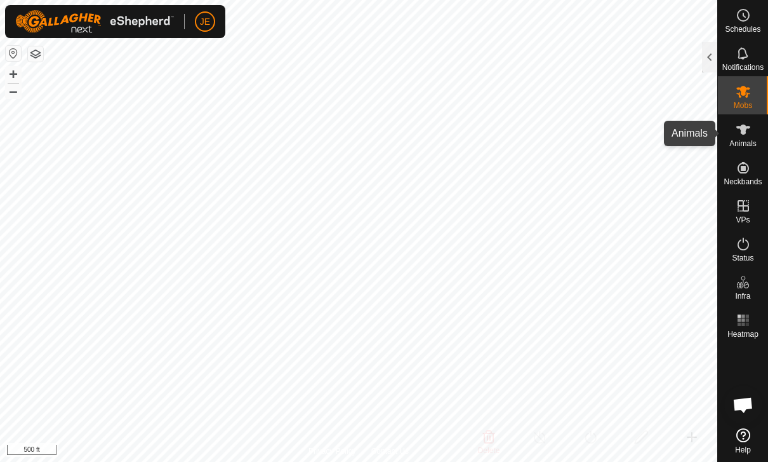
click at [529, 140] on span "Animals" at bounding box center [743, 144] width 27 height 8
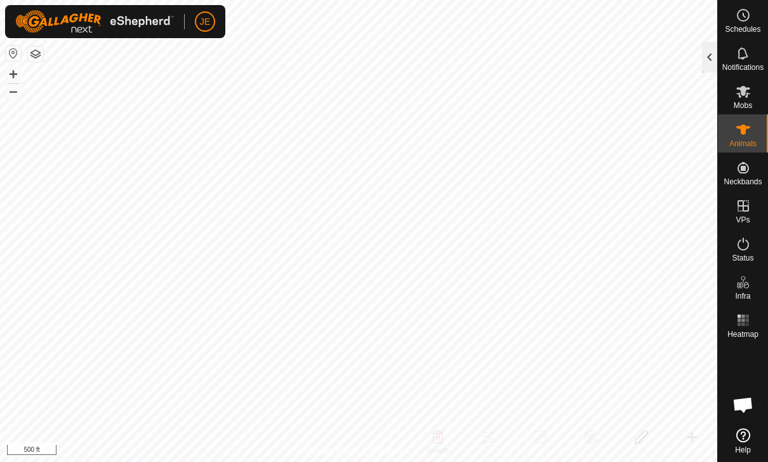
click at [529, 55] on div at bounding box center [709, 57] width 15 height 30
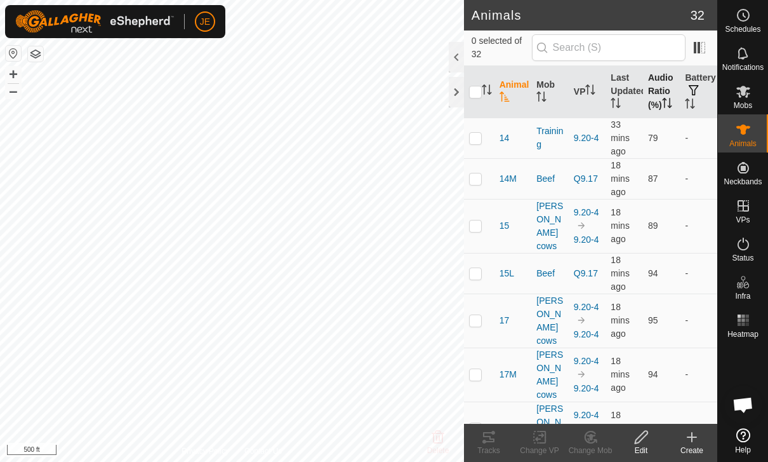
click at [529, 87] on th "Audio Ratio (%)" at bounding box center [661, 92] width 37 height 52
